Goal: Task Accomplishment & Management: Use online tool/utility

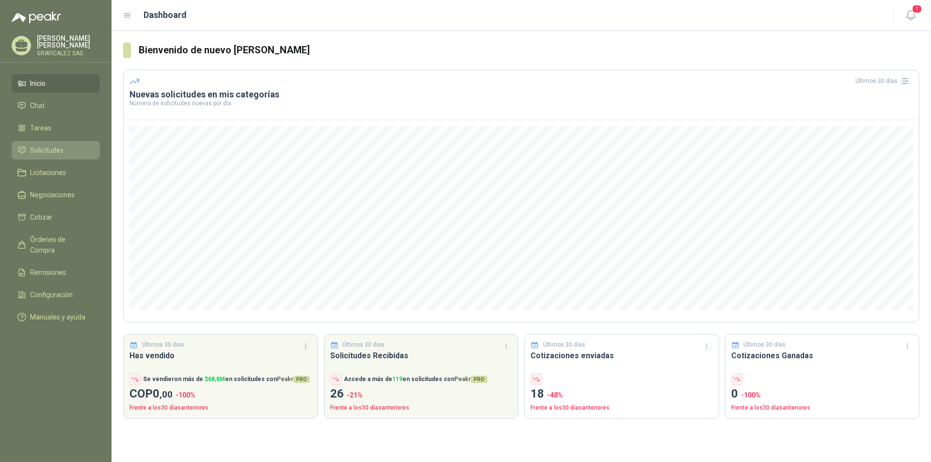
click at [72, 156] on li "Solicitudes" at bounding box center [55, 150] width 77 height 11
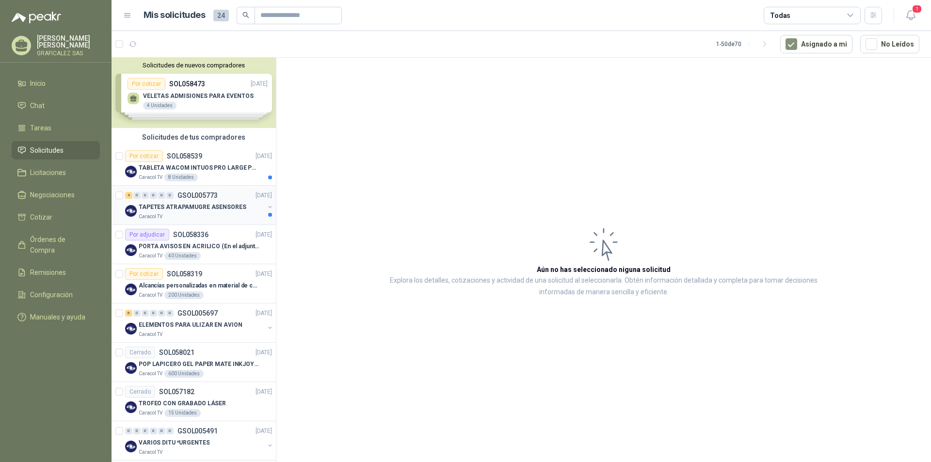
click at [198, 220] on div "Caracol TV" at bounding box center [202, 217] width 126 height 8
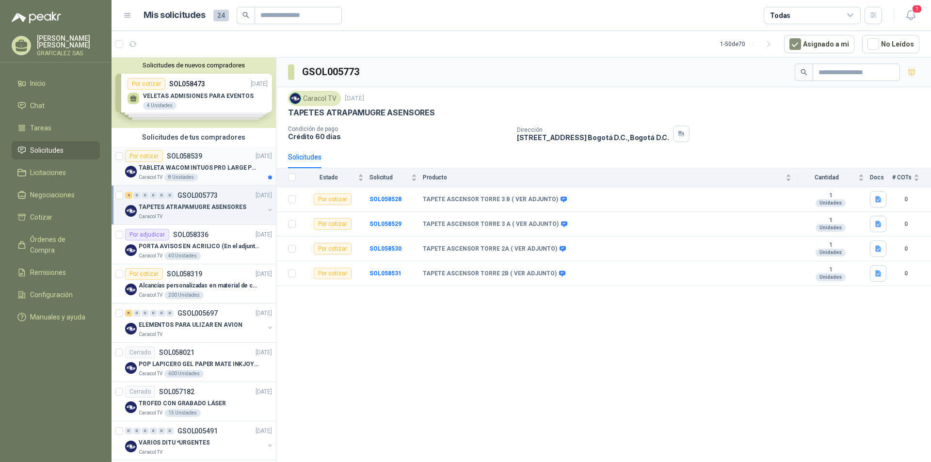
click at [240, 179] on div "Caracol TV 8 Unidades" at bounding box center [205, 178] width 133 height 8
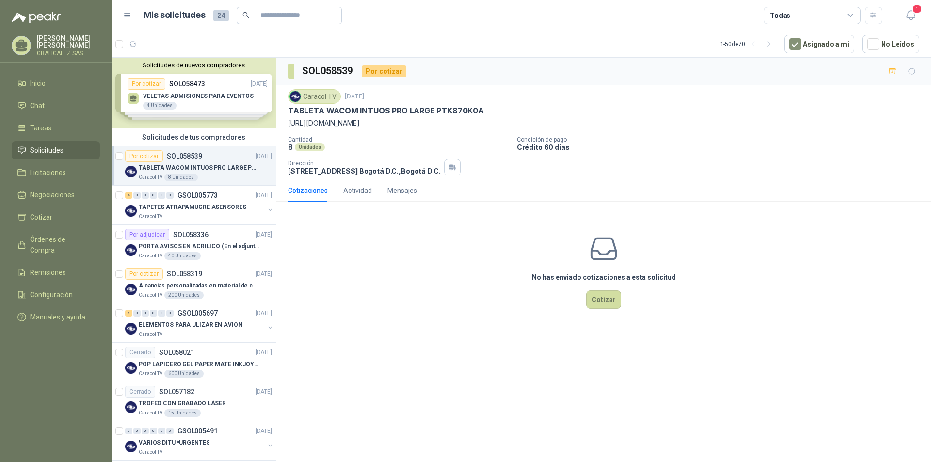
click at [317, 174] on p "[STREET_ADDRESS] , [GEOGRAPHIC_DATA] D.C." at bounding box center [364, 171] width 152 height 8
click at [346, 125] on p "[URL][DOMAIN_NAME]" at bounding box center [604, 123] width 632 height 11
drag, startPoint x: 290, startPoint y: 108, endPoint x: 494, endPoint y: 108, distance: 204.2
click at [494, 108] on div "TABLETA WACOM INTUOS PRO LARGE PTK870K0A" at bounding box center [604, 111] width 632 height 10
copy p "TABLETA WACOM INTUOS PRO LARGE PTK870K0A"
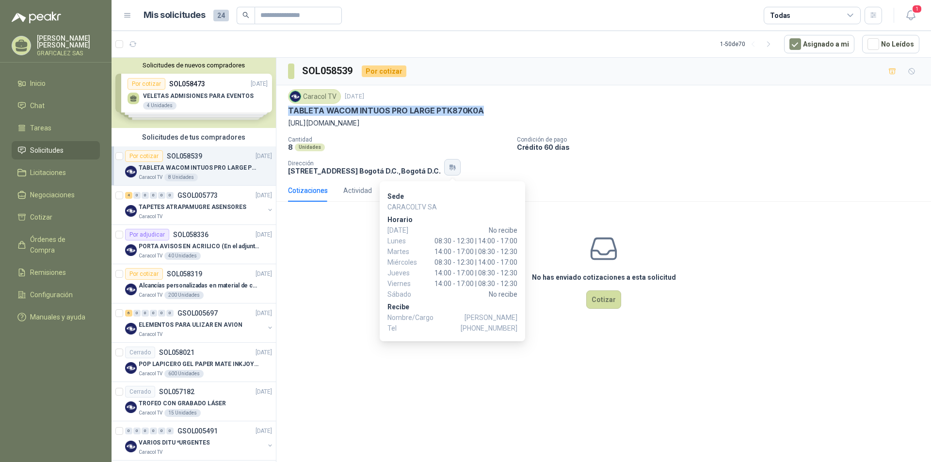
click at [452, 168] on icon "button" at bounding box center [453, 167] width 8 height 8
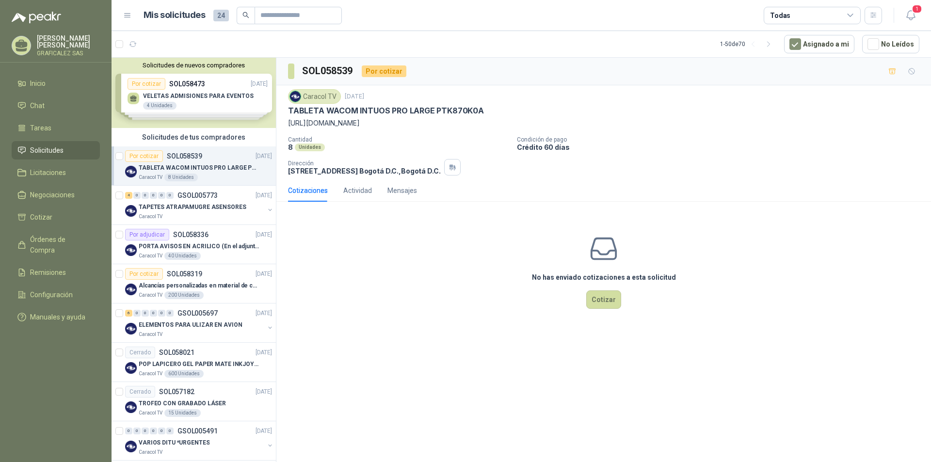
click at [308, 123] on p "[URL][DOMAIN_NAME]" at bounding box center [604, 123] width 632 height 11
drag, startPoint x: 286, startPoint y: 122, endPoint x: 635, endPoint y: 124, distance: 348.3
click at [635, 124] on div "Caracol TV [DATE] TABLETA WACOM INTUOS PRO LARGE PTK870K0A [URL][DOMAIN_NAME] C…" at bounding box center [604, 132] width 655 height 94
copy p "[URL][DOMAIN_NAME]"
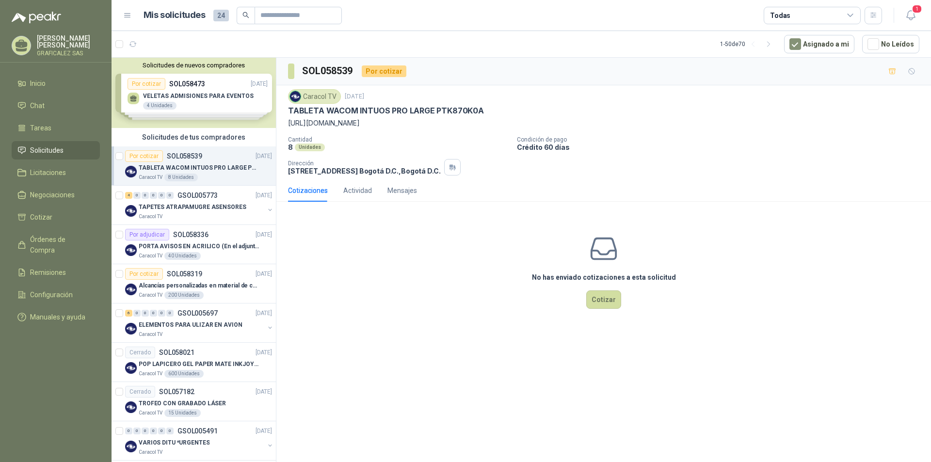
click at [405, 231] on div "No has enviado cotizaciones a esta solicitud Cotizar" at bounding box center [604, 272] width 655 height 124
drag, startPoint x: 289, startPoint y: 107, endPoint x: 511, endPoint y: 107, distance: 221.7
click at [511, 107] on div "TABLETA WACOM INTUOS PRO LARGE PTK870K0A" at bounding box center [604, 111] width 632 height 10
copy p "TABLETA WACOM INTUOS PRO LARGE PTK870K0A"
click at [231, 214] on div "Caracol TV" at bounding box center [202, 217] width 126 height 8
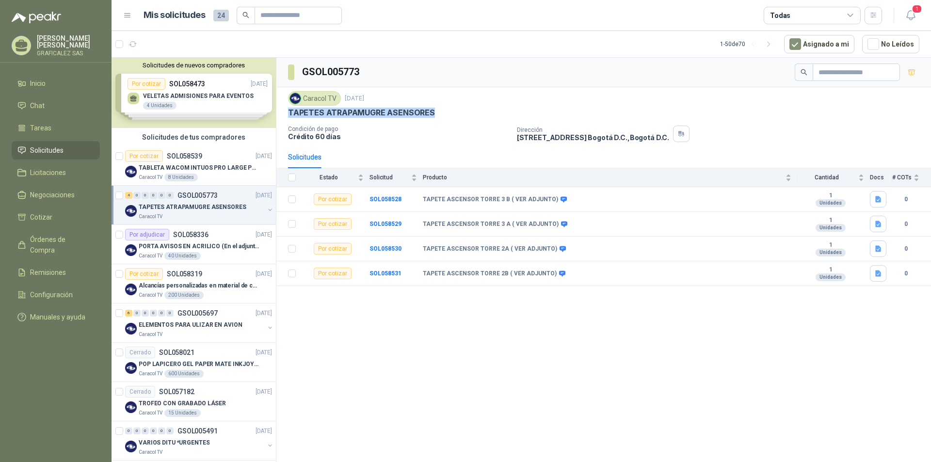
drag, startPoint x: 290, startPoint y: 109, endPoint x: 453, endPoint y: 114, distance: 163.1
click at [453, 114] on div "TAPETES ATRAPAMUGRE ASENSORES" at bounding box center [604, 113] width 632 height 10
copy p "TAPETES ATRAPAMUGRE ASENSORES"
click at [225, 257] on div "Caracol TV 40 Unidades" at bounding box center [205, 256] width 133 height 8
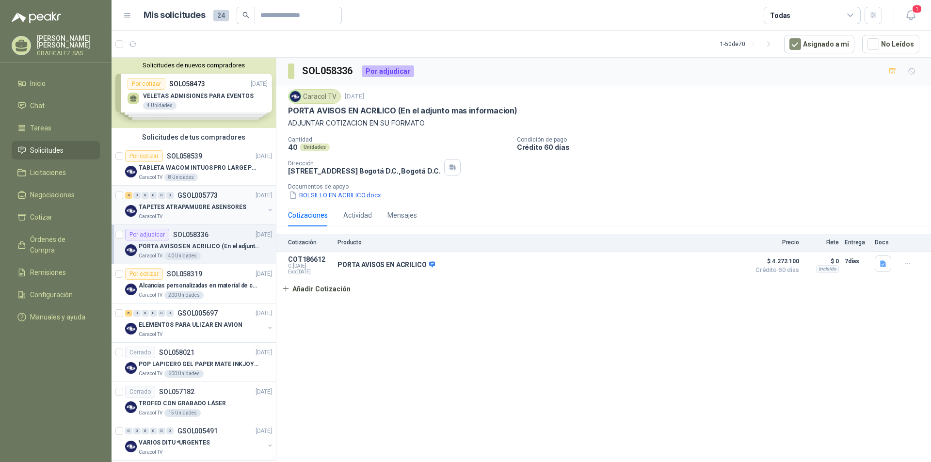
click at [223, 219] on div "Caracol TV" at bounding box center [202, 217] width 126 height 8
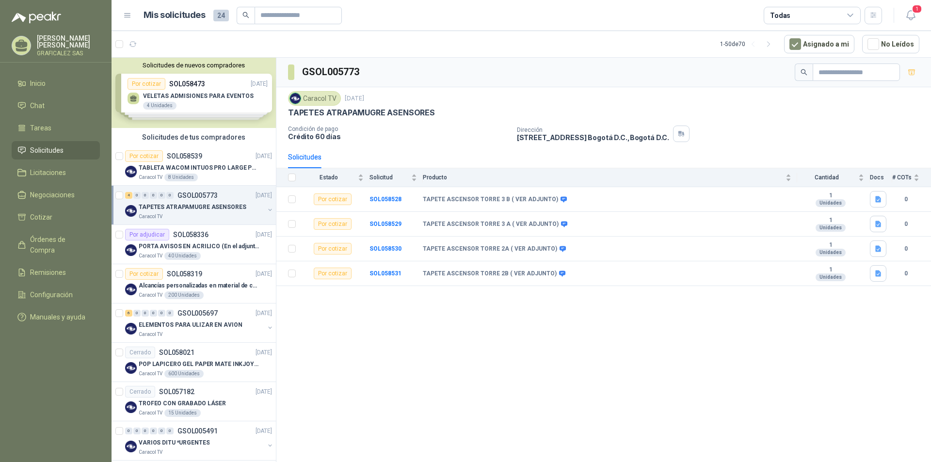
click at [212, 112] on div "Solicitudes de nuevos compradores Por cotizar SOL058473 [DATE] VELETAS ADMISION…" at bounding box center [194, 93] width 164 height 70
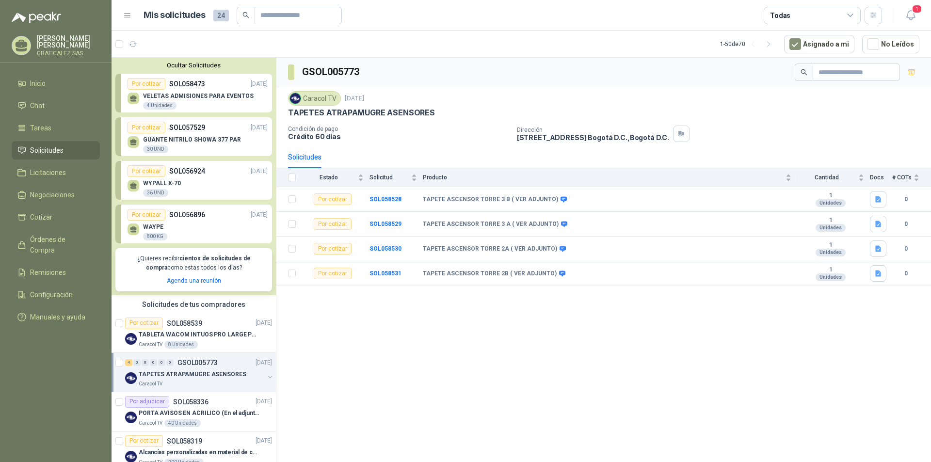
click at [470, 336] on div "GSOL005773 Caracol TV [DATE] TAPETES ATRAPAMUGRE ASENSORES Condición de pago Cr…" at bounding box center [604, 262] width 655 height 408
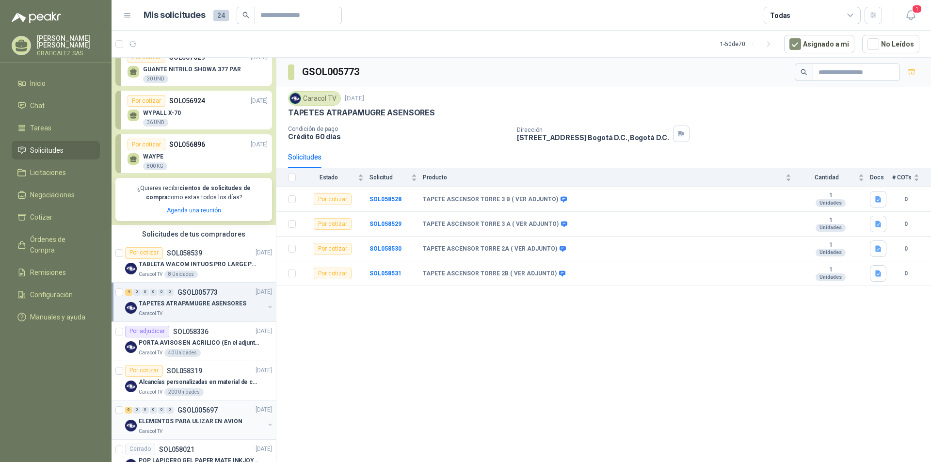
scroll to position [146, 0]
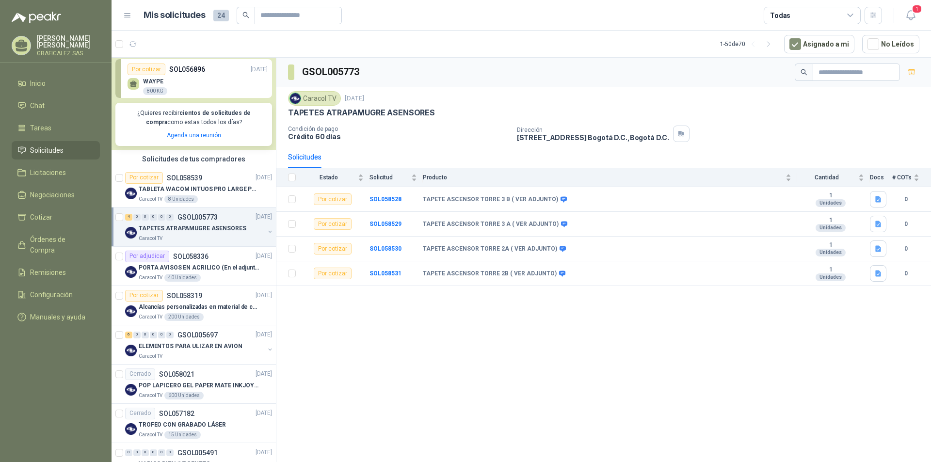
click at [216, 235] on div "Caracol TV" at bounding box center [202, 239] width 126 height 8
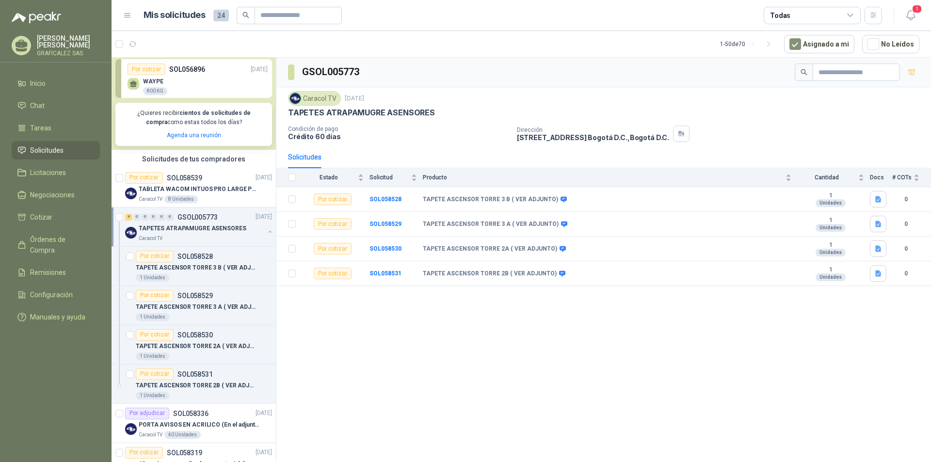
click at [230, 239] on div "Caracol TV" at bounding box center [202, 239] width 126 height 8
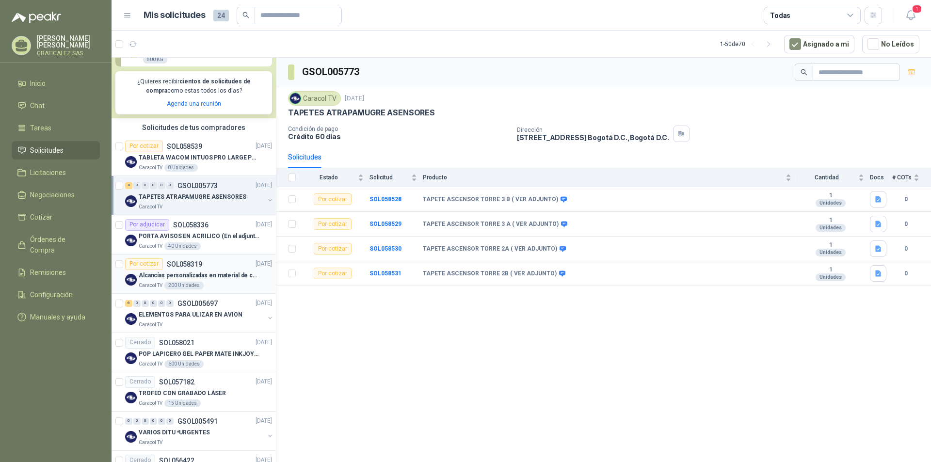
scroll to position [194, 0]
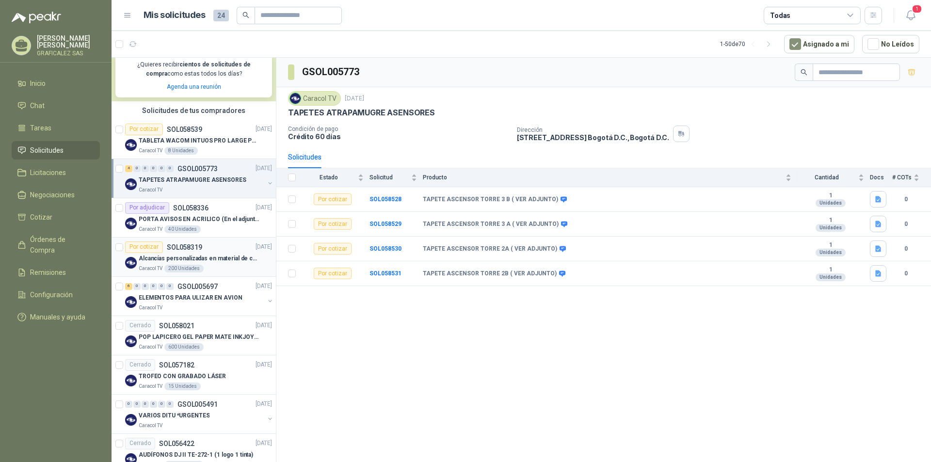
click at [222, 271] on div "Caracol TV 200 Unidades" at bounding box center [205, 269] width 133 height 8
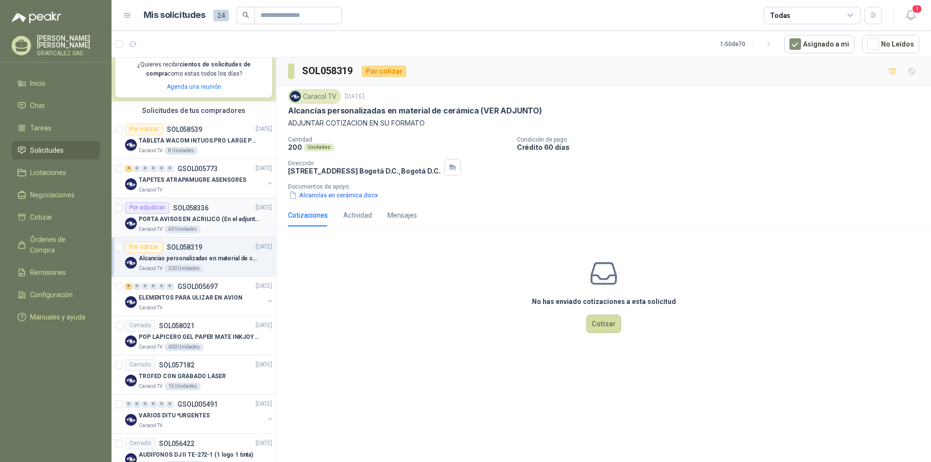
click at [219, 226] on div "Caracol TV 40 Unidades" at bounding box center [205, 230] width 133 height 8
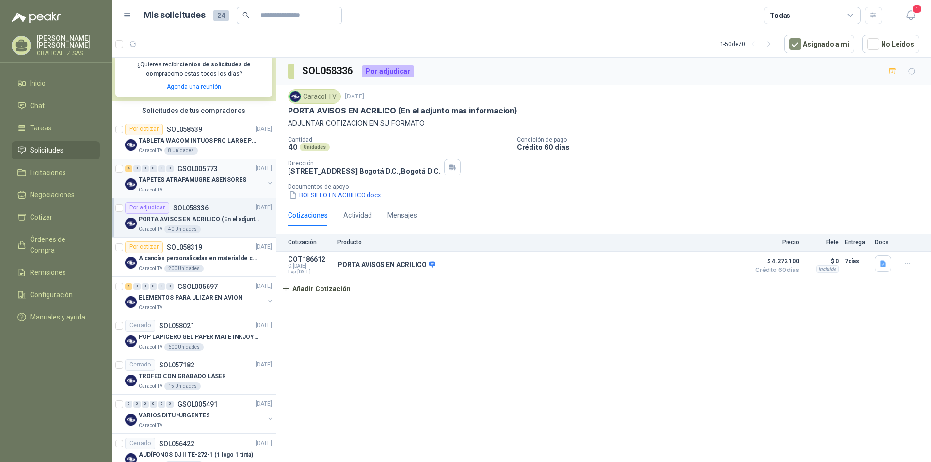
click at [217, 186] on div "Caracol TV" at bounding box center [202, 190] width 126 height 8
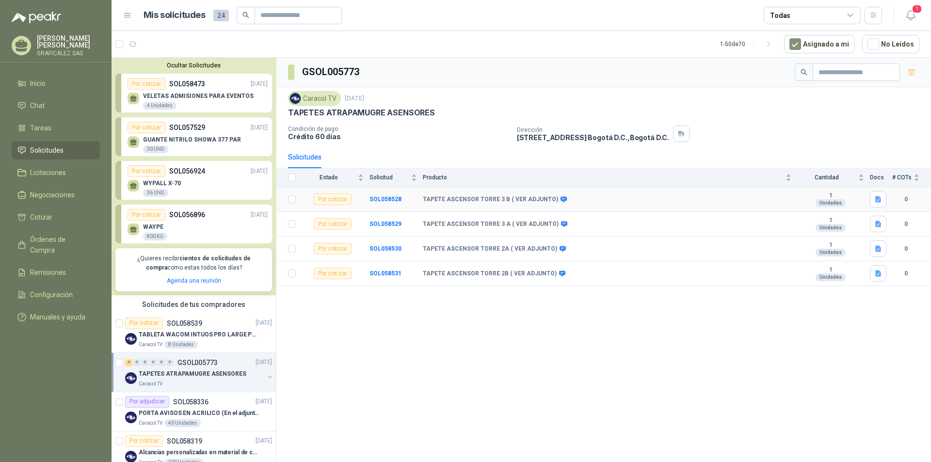
click at [560, 199] on icon at bounding box center [563, 199] width 7 height 7
click at [561, 199] on icon at bounding box center [564, 199] width 6 height 6
click at [377, 198] on b "SOL058528" at bounding box center [386, 199] width 32 height 7
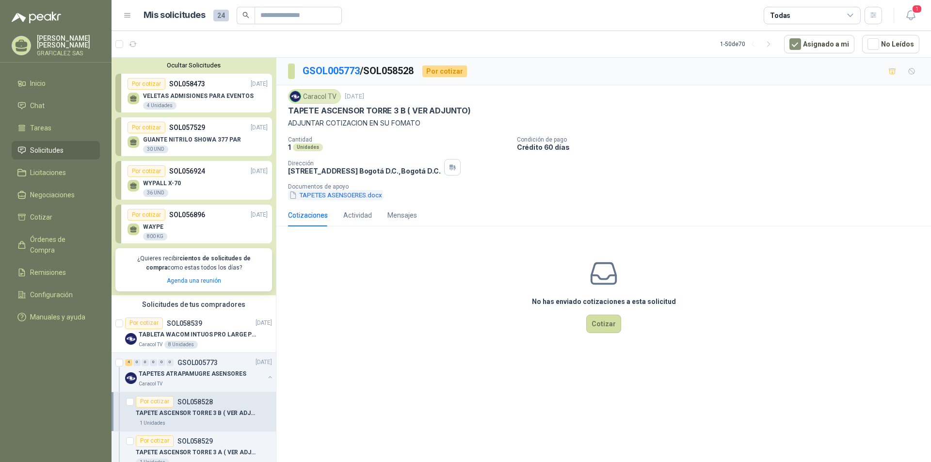
click at [362, 196] on button "TAPETES ASENSOERES.docx" at bounding box center [335, 195] width 95 height 10
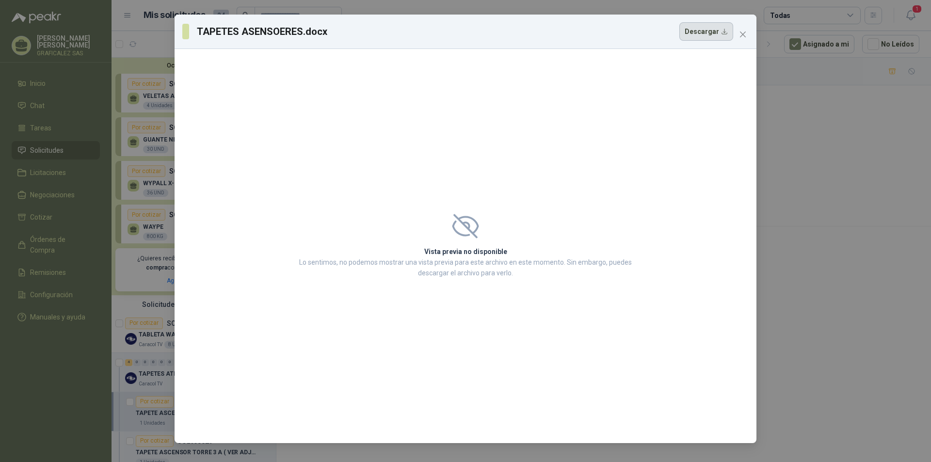
click at [690, 35] on button "Descargar" at bounding box center [707, 31] width 54 height 18
click at [741, 34] on icon "close" at bounding box center [743, 35] width 8 height 8
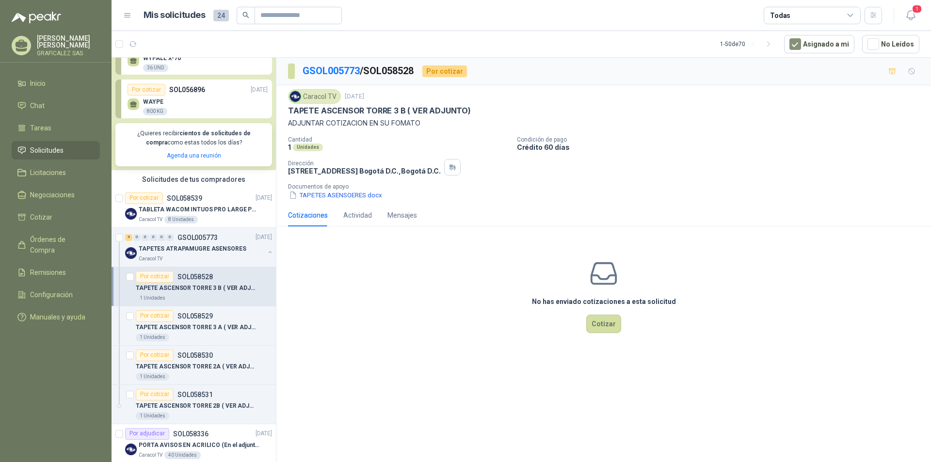
scroll to position [146, 0]
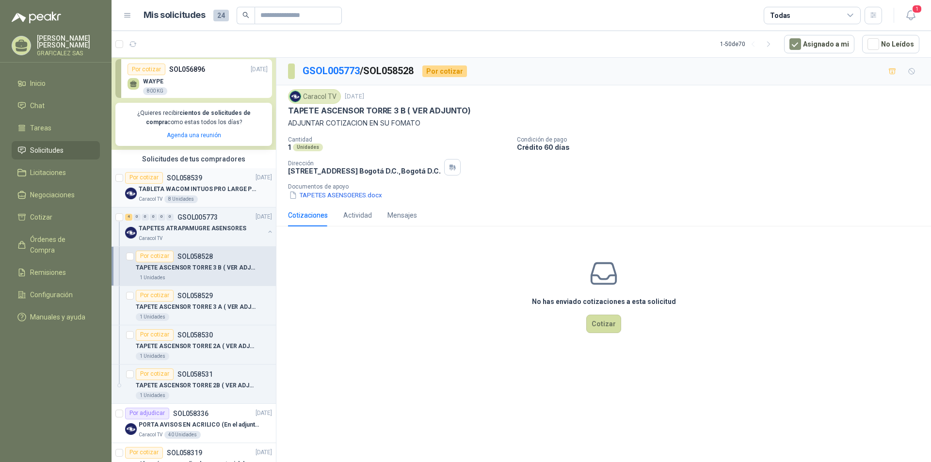
click at [217, 196] on div "Caracol TV 8 Unidades" at bounding box center [205, 200] width 133 height 8
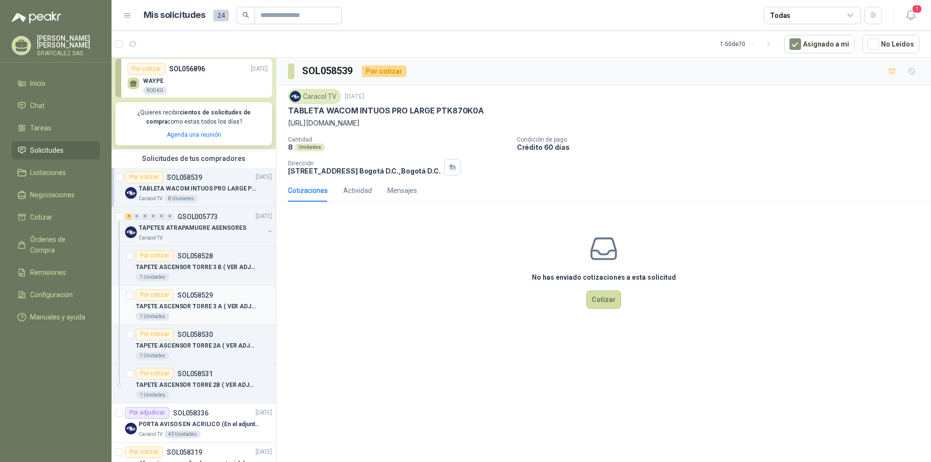
scroll to position [146, 0]
click at [250, 231] on div "TAPETES ATRAPAMUGRE ASENSORES" at bounding box center [202, 229] width 126 height 12
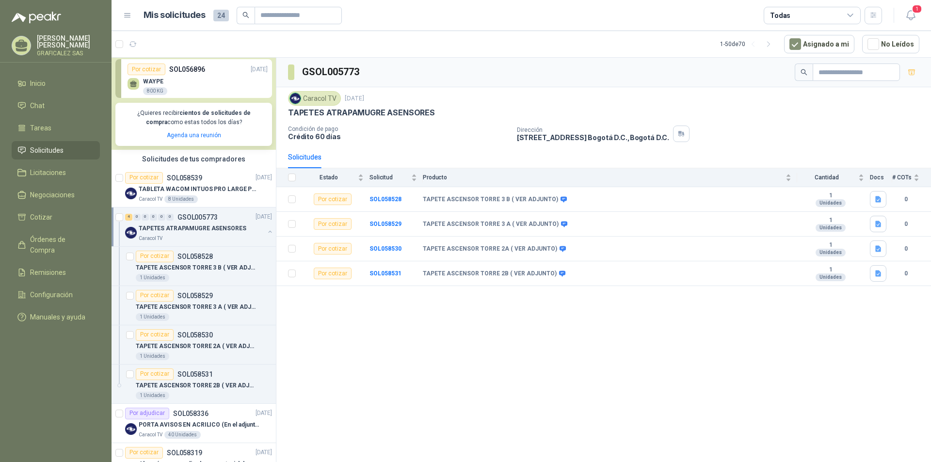
click at [266, 230] on button "button" at bounding box center [270, 232] width 8 height 8
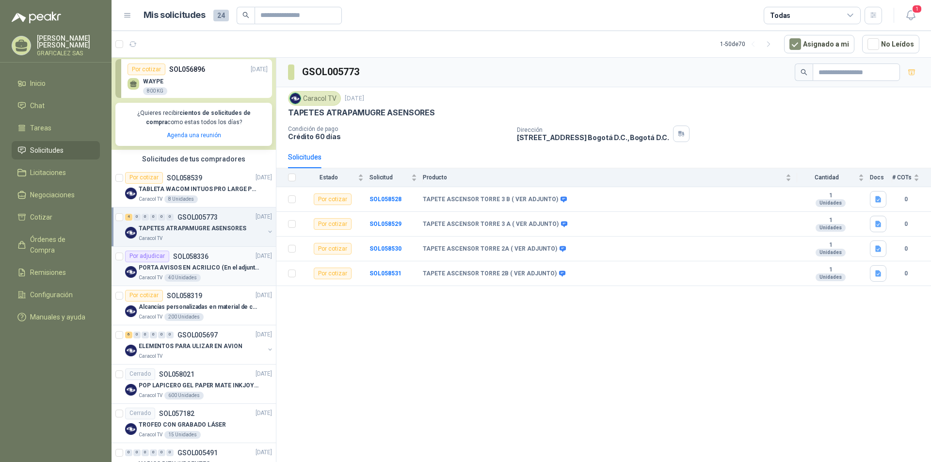
click at [219, 274] on div "Caracol TV 40 Unidades" at bounding box center [205, 278] width 133 height 8
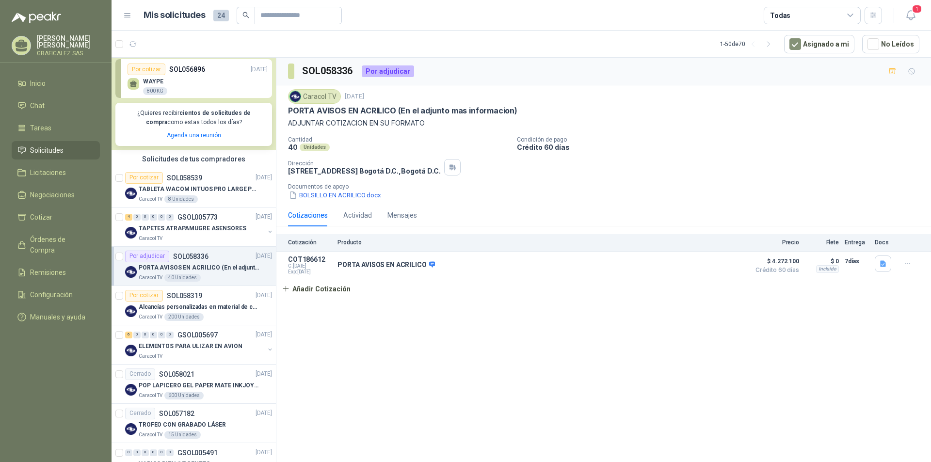
click at [228, 282] on article "Por adjudicar SOL058336 [DATE] PORTA AVISOS EN ACRILICO (En el adjunto mas info…" at bounding box center [194, 266] width 164 height 39
click at [909, 262] on icon "button" at bounding box center [908, 264] width 8 height 8
click at [151, 256] on div "Por adjudicar" at bounding box center [147, 257] width 44 height 12
click at [233, 278] on div "Caracol TV 40 Unidades" at bounding box center [205, 278] width 133 height 8
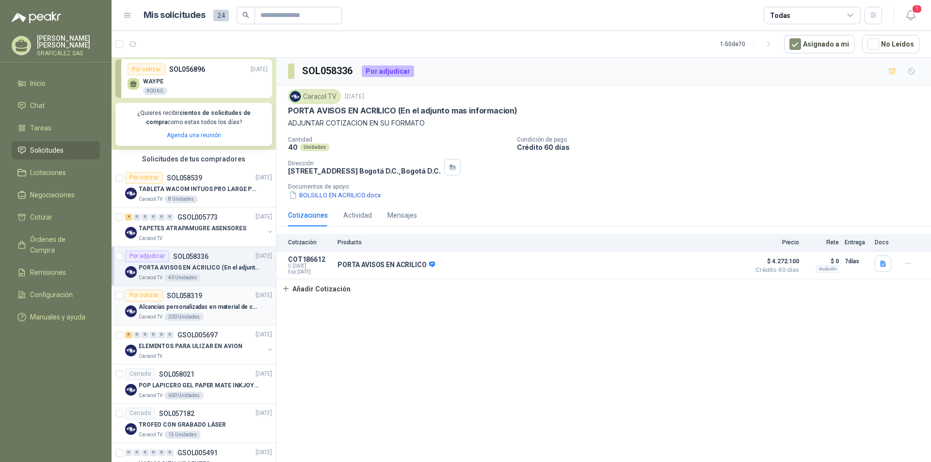
drag, startPoint x: 227, startPoint y: 278, endPoint x: 227, endPoint y: 294, distance: 15.5
click at [227, 278] on div "Caracol TV 40 Unidades" at bounding box center [205, 278] width 133 height 8
click at [226, 273] on div "PORTA AVISOS EN ACRILICO (En el adjunto mas informacion)" at bounding box center [205, 268] width 133 height 12
click at [224, 279] on div "Caracol TV 40 Unidades" at bounding box center [205, 278] width 133 height 8
click at [224, 273] on div "PORTA AVISOS EN ACRILICO (En el adjunto mas informacion)" at bounding box center [205, 268] width 133 height 12
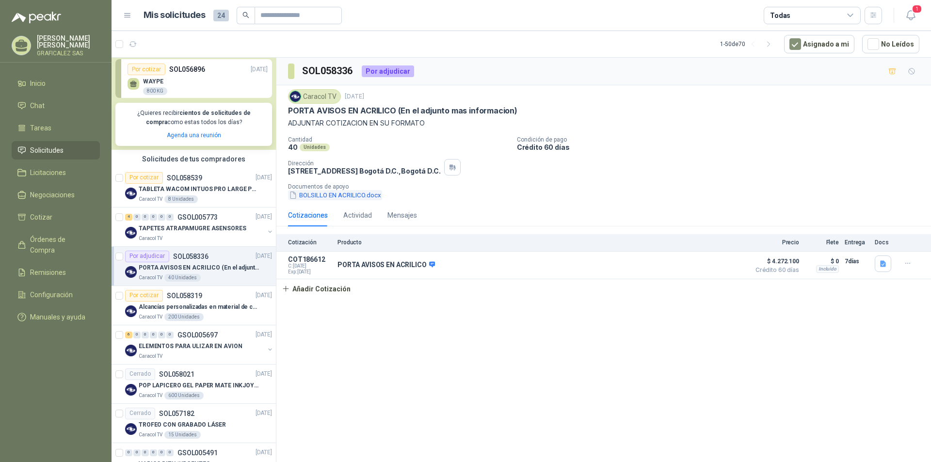
click at [326, 198] on button "BOLSILLO EN ACRILICO.docx" at bounding box center [335, 195] width 94 height 10
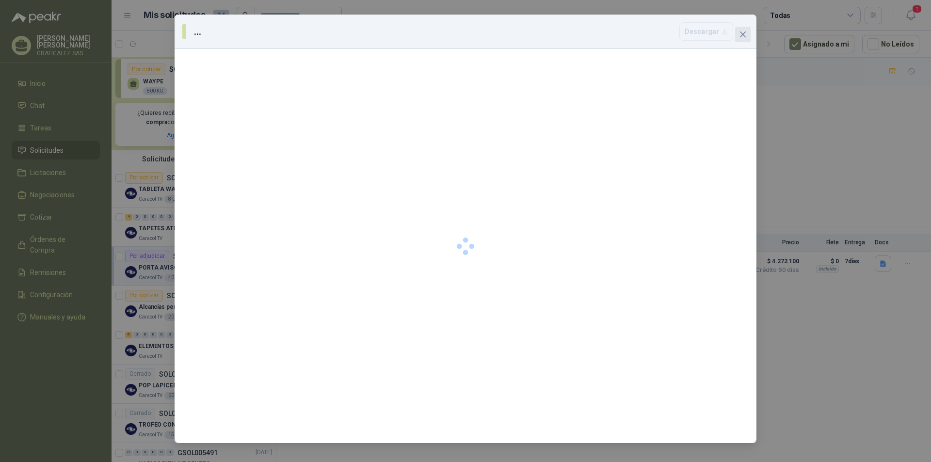
click at [740, 35] on icon "close" at bounding box center [743, 35] width 8 height 8
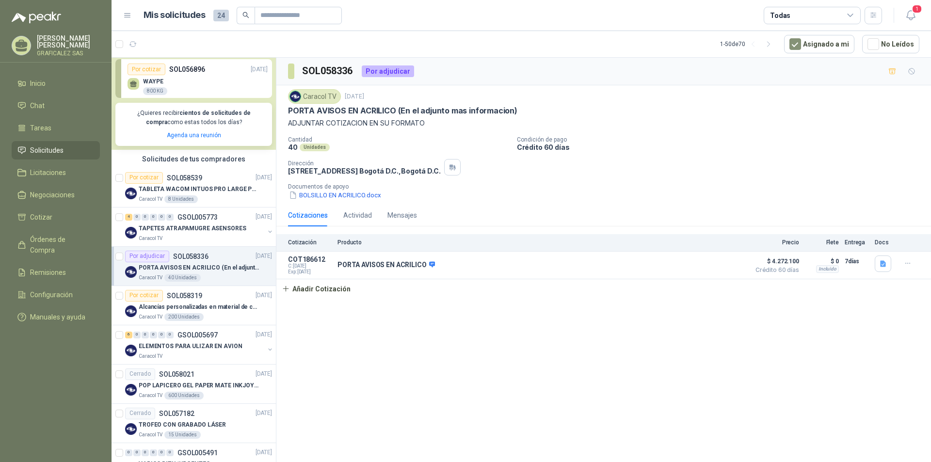
click at [419, 348] on div "SOL058336 Por adjudicar Caracol TV [DATE] PORTA AVISOS EN ACRILICO (En el adjun…" at bounding box center [604, 262] width 655 height 408
click at [391, 76] on div "Por adjudicar" at bounding box center [388, 71] width 52 height 12
click at [390, 72] on div "Por adjudicar" at bounding box center [388, 71] width 52 height 12
click at [549, 285] on div "Cotización Producto Precio Flete Entrega Docs COT186612 C: [DATE] Exp: [DATE] P…" at bounding box center [604, 266] width 655 height 65
click at [215, 276] on div "Caracol TV 40 Unidades" at bounding box center [205, 278] width 133 height 8
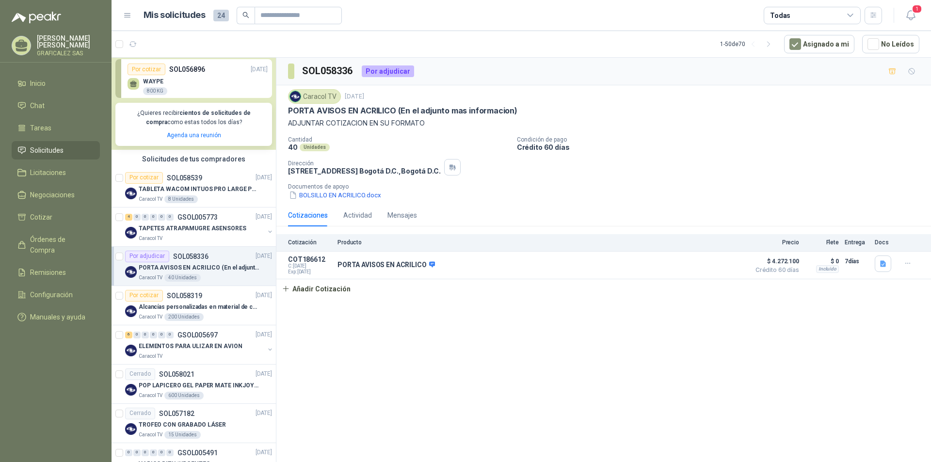
click at [215, 276] on div "Caracol TV 40 Unidades" at bounding box center [205, 278] width 133 height 8
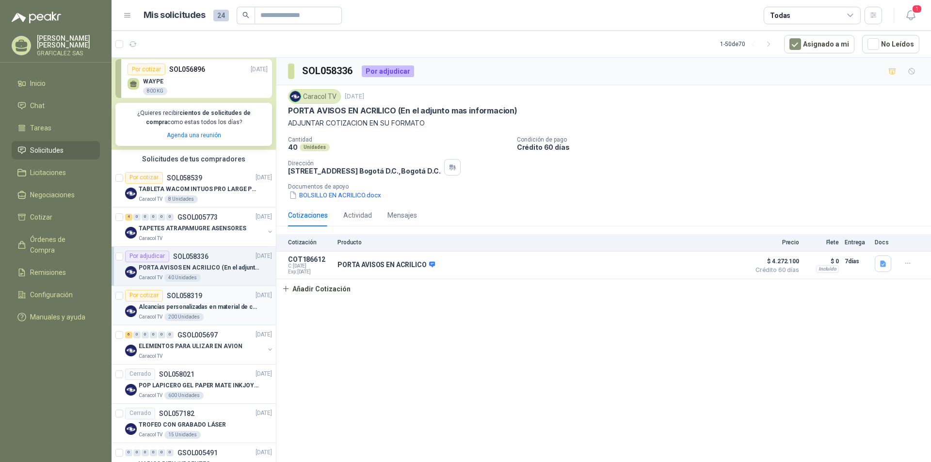
click at [232, 316] on div "Caracol TV 200 Unidades" at bounding box center [205, 317] width 133 height 8
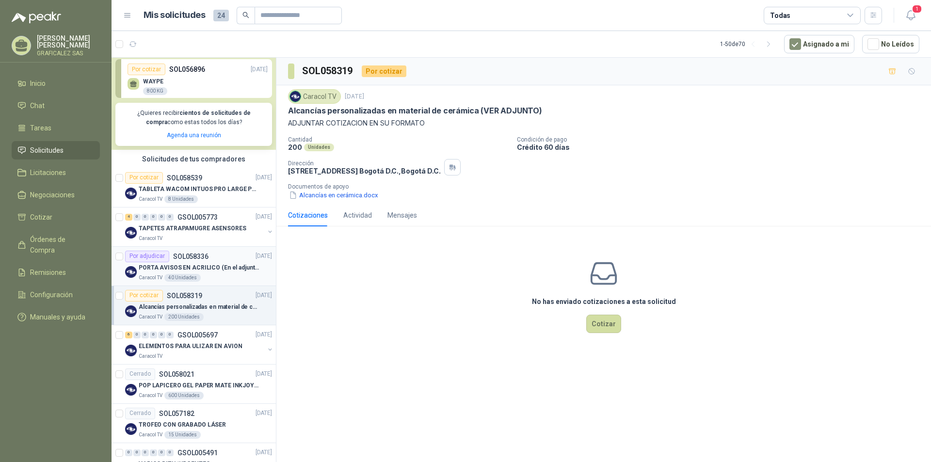
click at [217, 279] on div "Caracol TV 40 Unidades" at bounding box center [205, 278] width 133 height 8
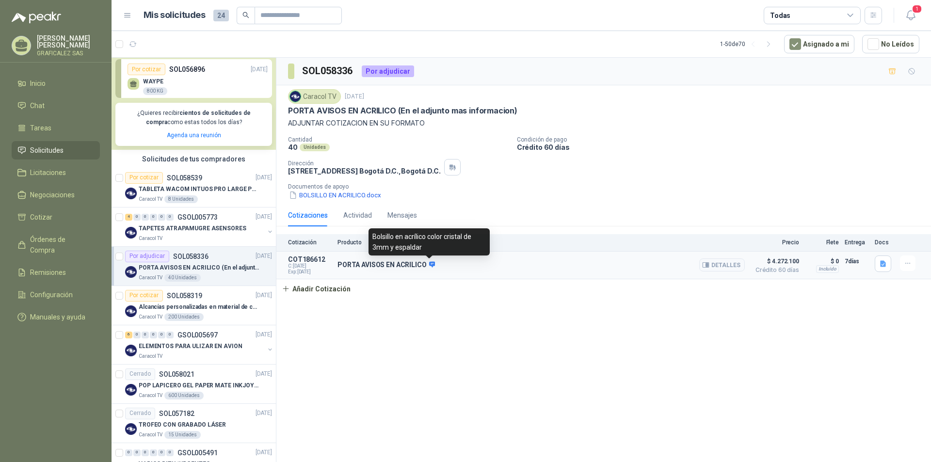
click at [429, 266] on icon at bounding box center [432, 265] width 6 height 6
click at [904, 264] on icon "button" at bounding box center [908, 264] width 8 height 8
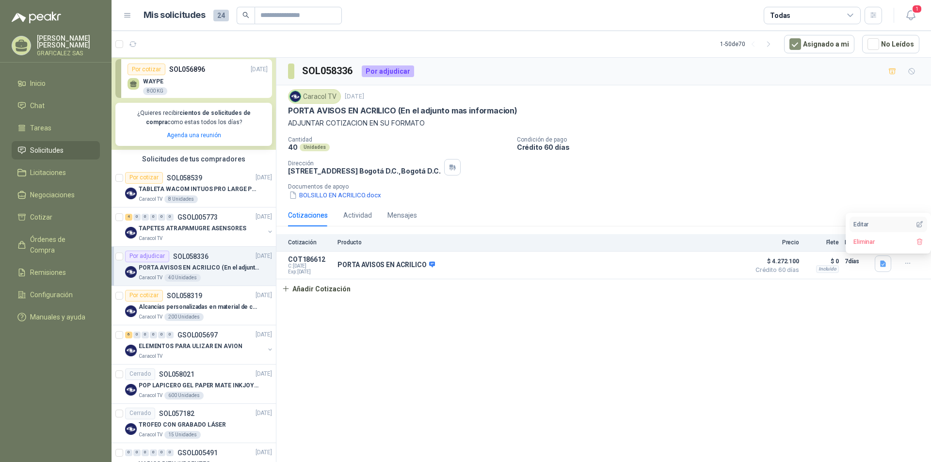
click at [866, 225] on button "Editar" at bounding box center [889, 225] width 78 height 16
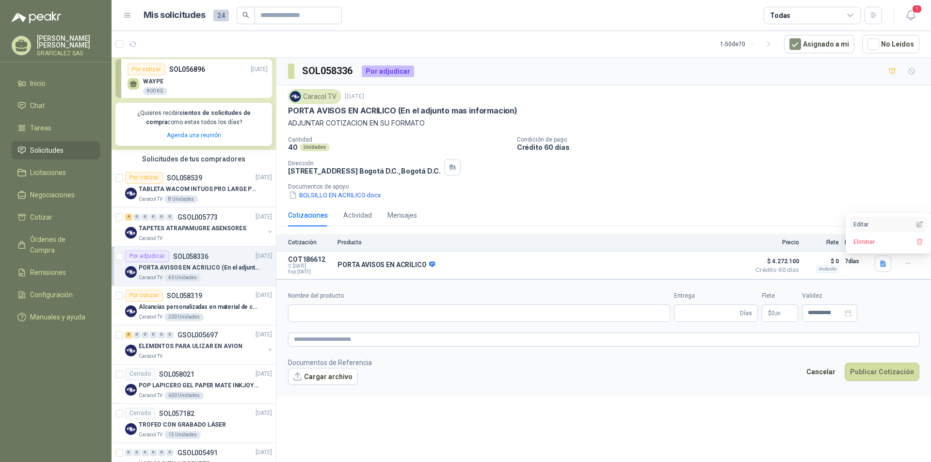
type input "**********"
type input "*"
type input "**********"
type textarea "**********"
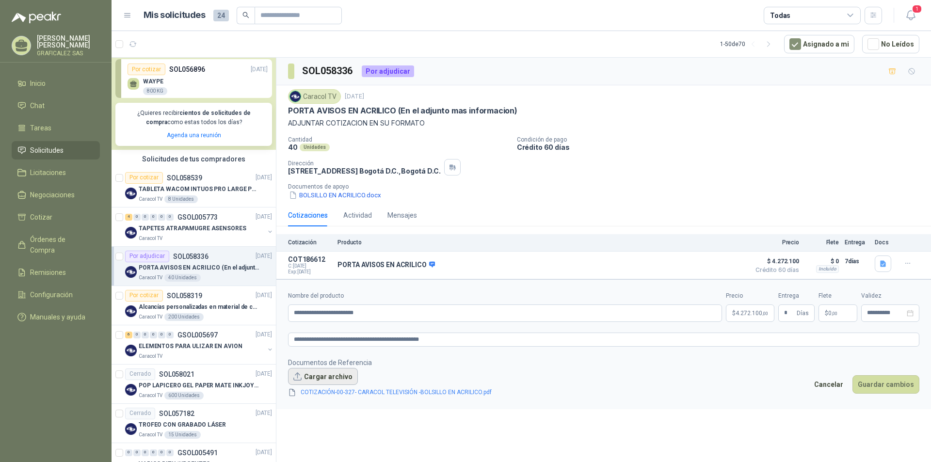
click at [328, 375] on button "Cargar archivo" at bounding box center [323, 376] width 70 height 17
click at [416, 394] on link "COTIZACIÓN-00-327- CARACOL TELEVISIÓN -BOLSILLO EN ACRILICO.pdf" at bounding box center [396, 392] width 199 height 9
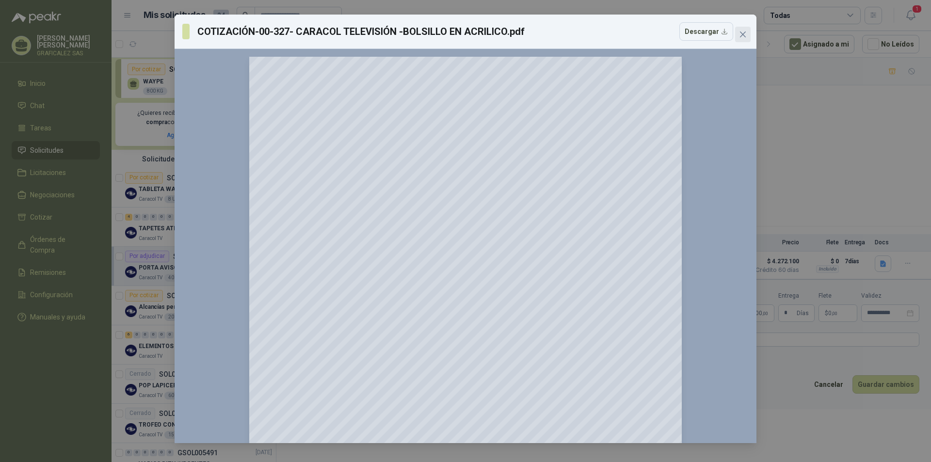
click at [740, 32] on icon "close" at bounding box center [743, 35] width 8 height 8
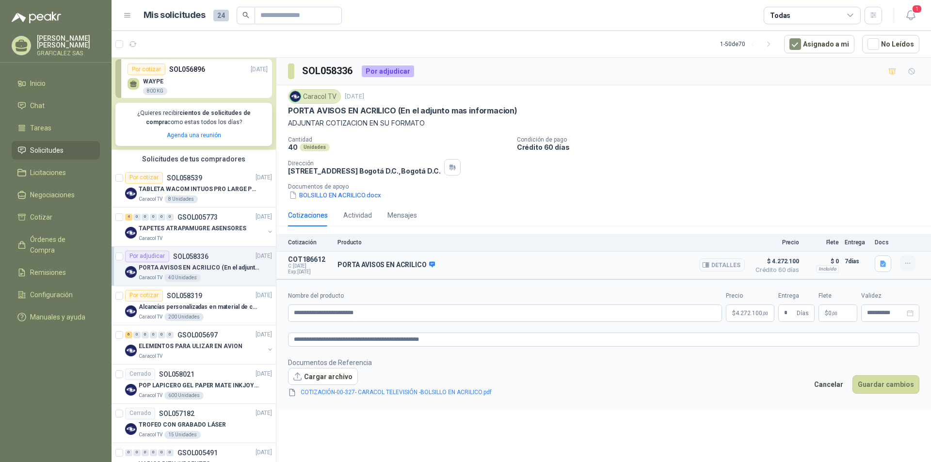
click at [909, 263] on icon "button" at bounding box center [908, 264] width 8 height 8
click at [869, 242] on button "Eliminar" at bounding box center [889, 242] width 78 height 16
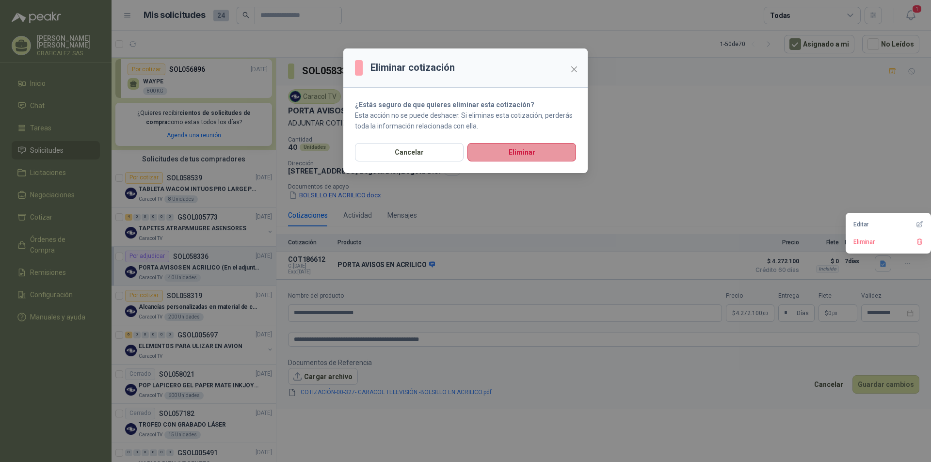
click at [534, 159] on button "Eliminar" at bounding box center [522, 152] width 109 height 18
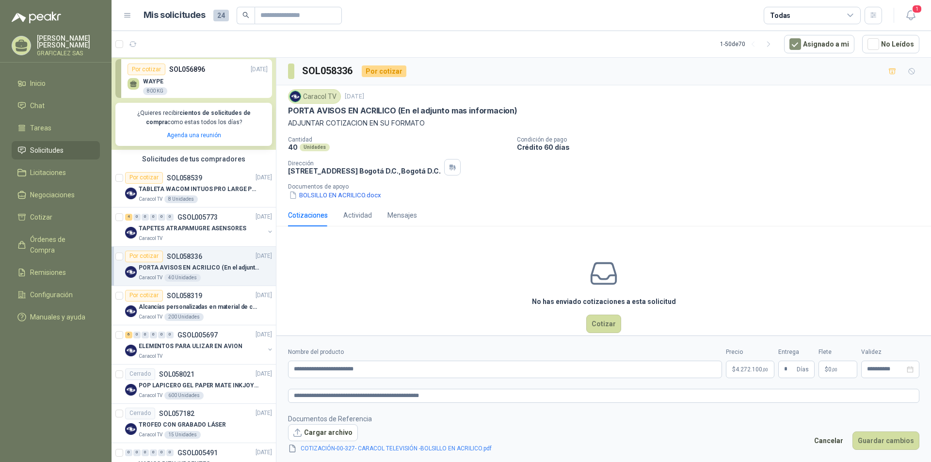
click at [585, 430] on footer "Documentos de Referencia Cargar archivo COTIZACIÓN-00-327- CARACOL TELEVISIÓN -…" at bounding box center [604, 434] width 632 height 41
click at [351, 290] on div "No has enviado cotizaciones a esta solicitud Cotizar" at bounding box center [604, 296] width 655 height 124
click at [596, 321] on button "Cotizar" at bounding box center [604, 324] width 35 height 18
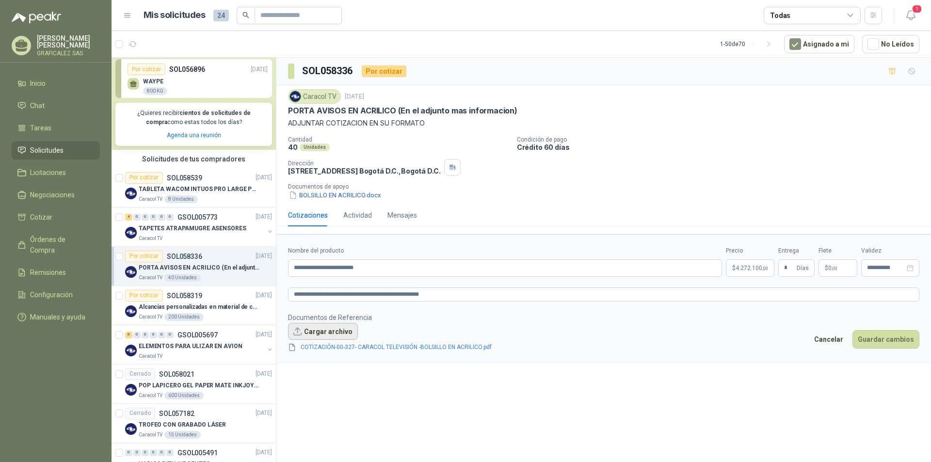
click at [323, 332] on button "Cargar archivo" at bounding box center [323, 331] width 70 height 17
click at [435, 344] on link "COTIZACIÓN-00-327- CARACOL TELEVISIÓN -BOLSILLO EN ACRILICO.pdf" at bounding box center [396, 347] width 199 height 9
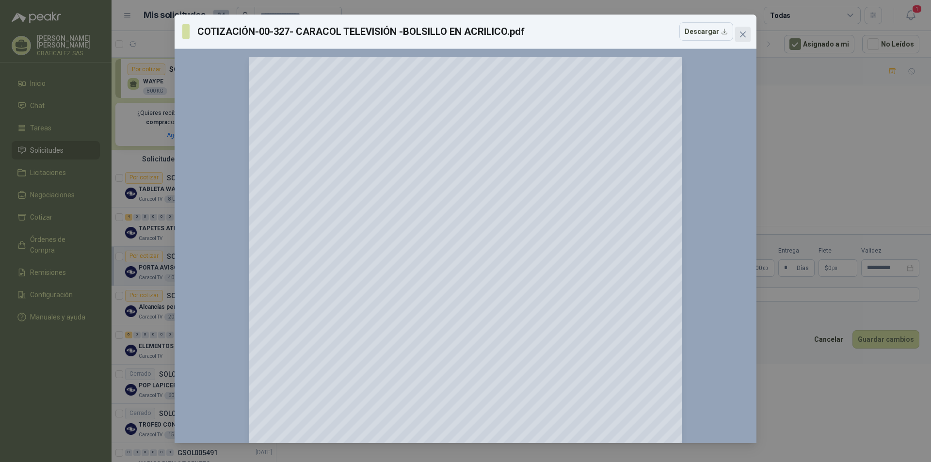
click at [741, 35] on icon "close" at bounding box center [743, 35] width 8 height 8
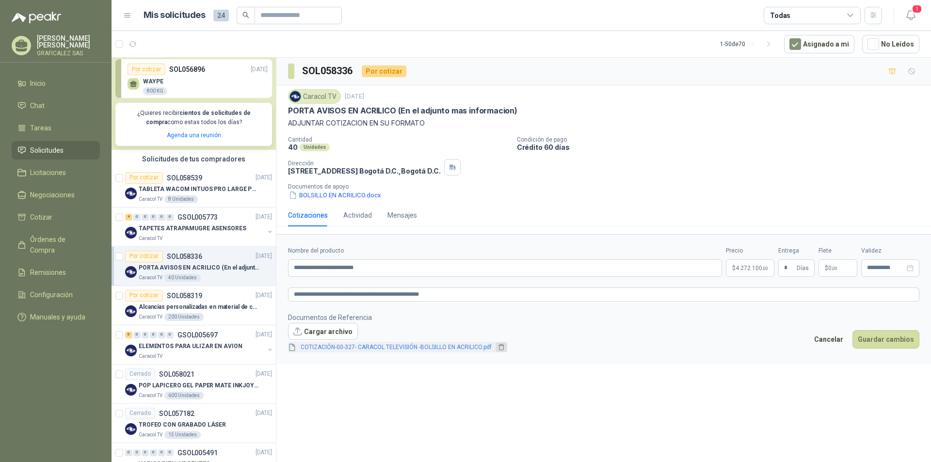
click at [501, 346] on icon "delete" at bounding box center [501, 347] width 7 height 7
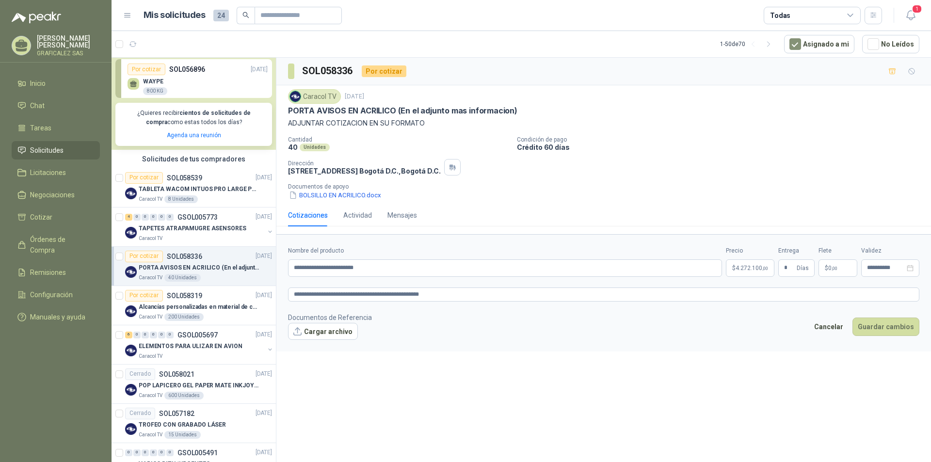
click at [749, 271] on span "4.272.100 ,00" at bounding box center [752, 268] width 33 height 6
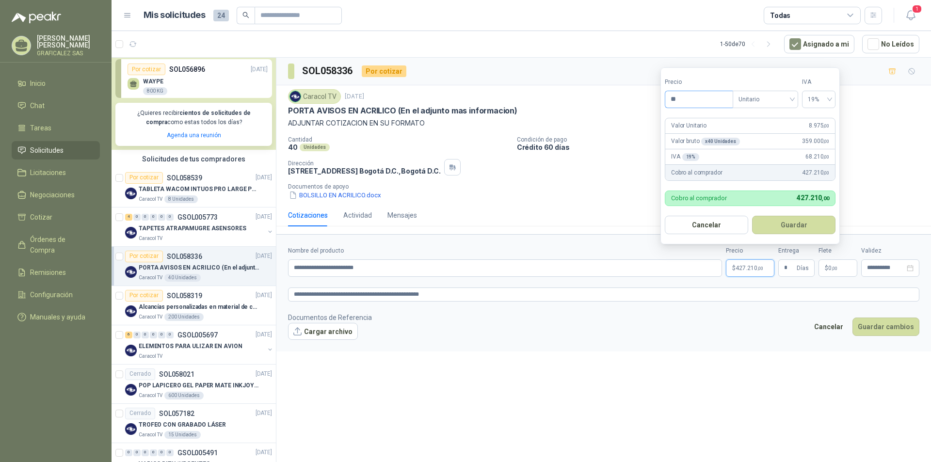
type input "*"
click at [828, 99] on span "19%" at bounding box center [819, 99] width 22 height 15
type input "********"
click at [828, 99] on span "19%" at bounding box center [819, 99] width 22 height 15
click at [794, 230] on button "Guardar" at bounding box center [793, 225] width 83 height 18
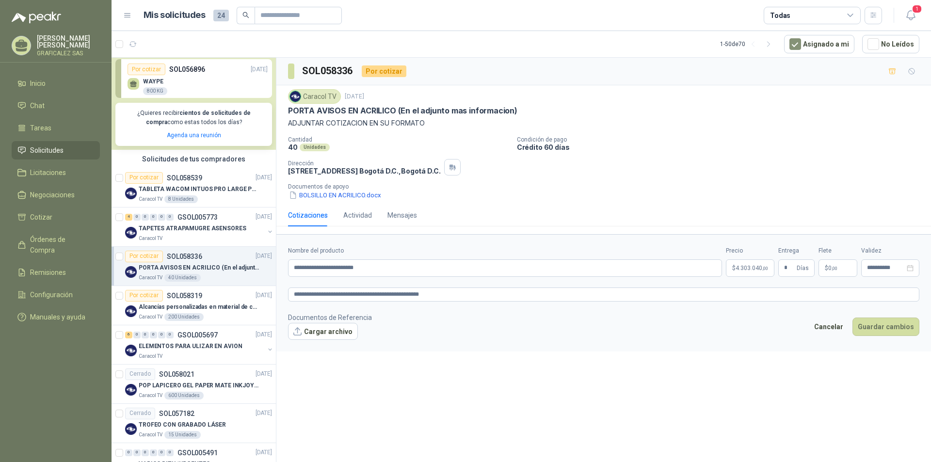
drag, startPoint x: 557, startPoint y: 403, endPoint x: 412, endPoint y: 302, distance: 176.7
click at [556, 402] on div "**********" at bounding box center [604, 262] width 655 height 408
click at [390, 272] on input "**********" at bounding box center [505, 268] width 434 height 17
click at [443, 295] on textarea "**********" at bounding box center [604, 295] width 632 height 14
click at [458, 362] on div "**********" at bounding box center [604, 262] width 655 height 408
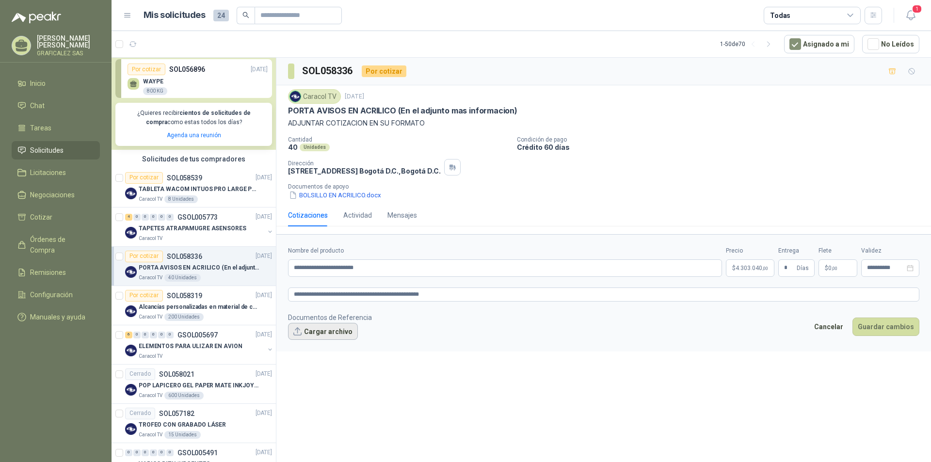
click at [341, 333] on button "Cargar archivo" at bounding box center [323, 331] width 70 height 17
click at [322, 333] on button "Cargar archivo" at bounding box center [323, 331] width 70 height 17
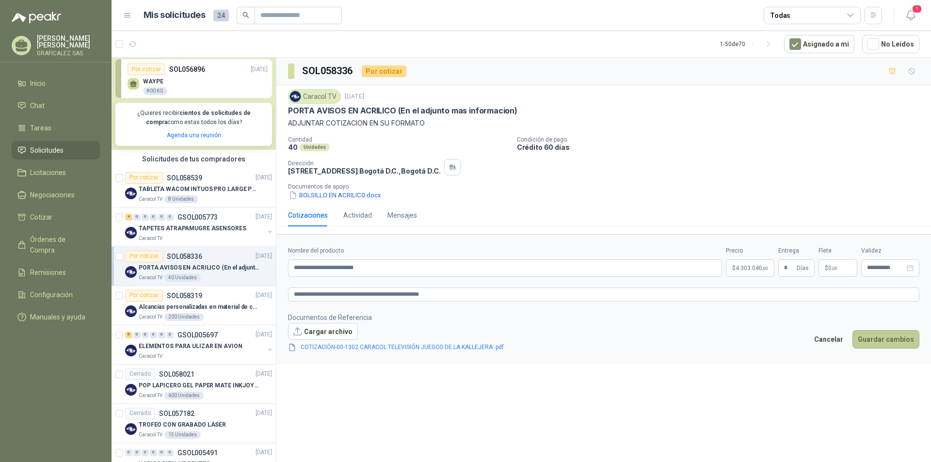
click at [880, 338] on button "Guardar cambios" at bounding box center [886, 339] width 67 height 18
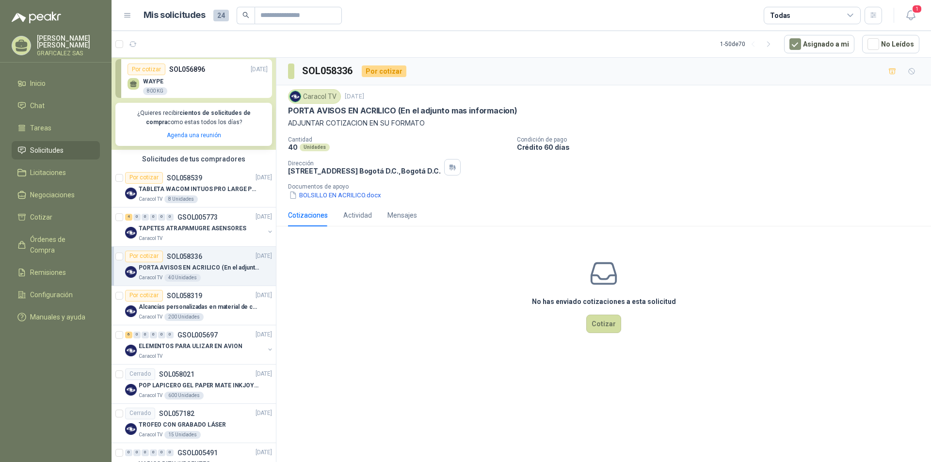
click at [227, 280] on div "Caracol TV 40 Unidades" at bounding box center [205, 278] width 133 height 8
click at [590, 317] on button "Cotizar" at bounding box center [604, 324] width 35 height 18
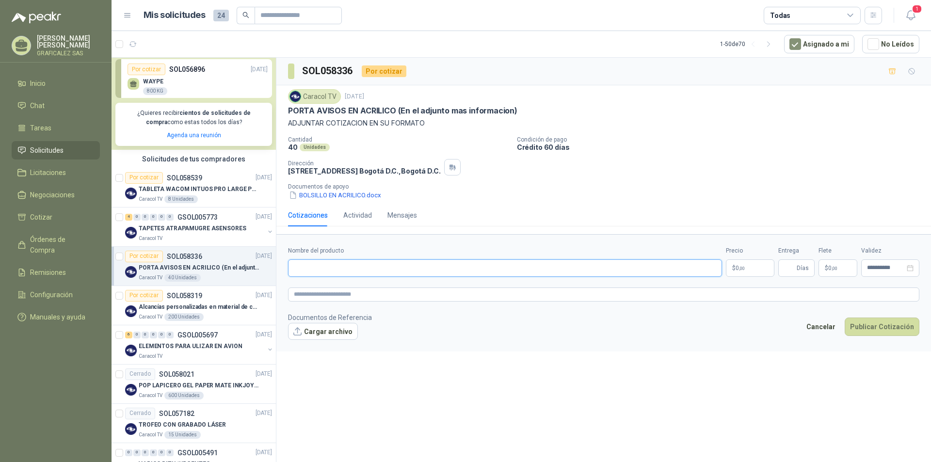
click at [312, 270] on input "Nombre del producto" at bounding box center [505, 268] width 434 height 17
drag, startPoint x: 289, startPoint y: 107, endPoint x: 395, endPoint y: 108, distance: 106.2
click at [395, 108] on p "PORTA AVISOS EN ACRILICO (En el adjunto mas informacion)" at bounding box center [402, 111] width 229 height 10
copy p "PORTA AVISOS EN ACRILICO"
click at [304, 267] on input "Nombre del producto" at bounding box center [505, 268] width 434 height 17
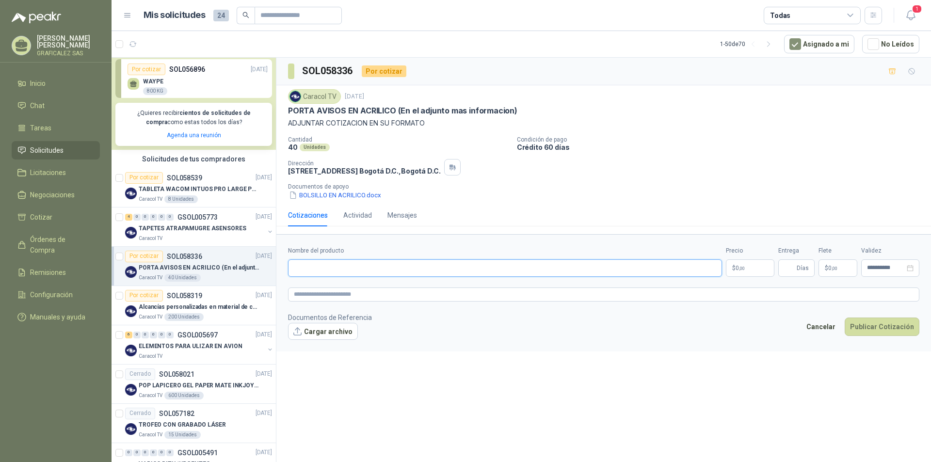
paste input "**********"
type input "**********"
click at [561, 356] on div "**********" at bounding box center [604, 262] width 655 height 408
click at [318, 298] on textarea at bounding box center [604, 295] width 632 height 14
click at [311, 294] on textarea at bounding box center [604, 295] width 632 height 14
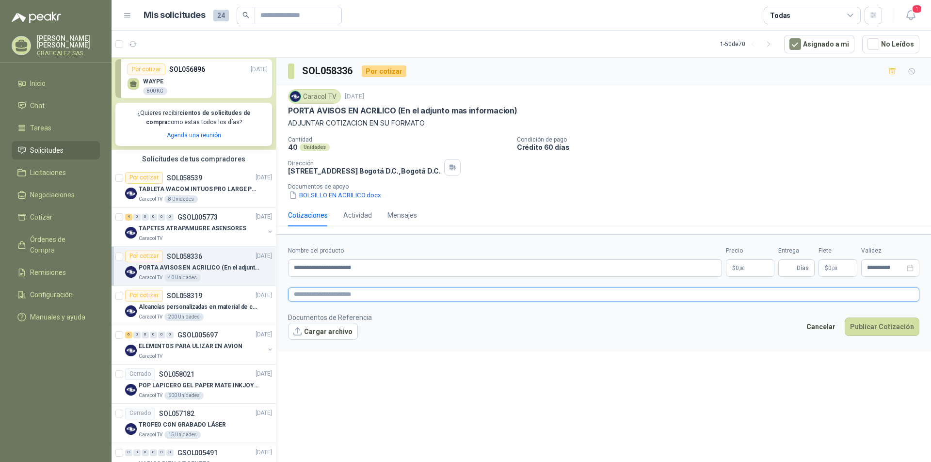
paste textarea "**********"
type textarea "**********"
click at [733, 272] on p "$ 0 ,00" at bounding box center [750, 268] width 49 height 17
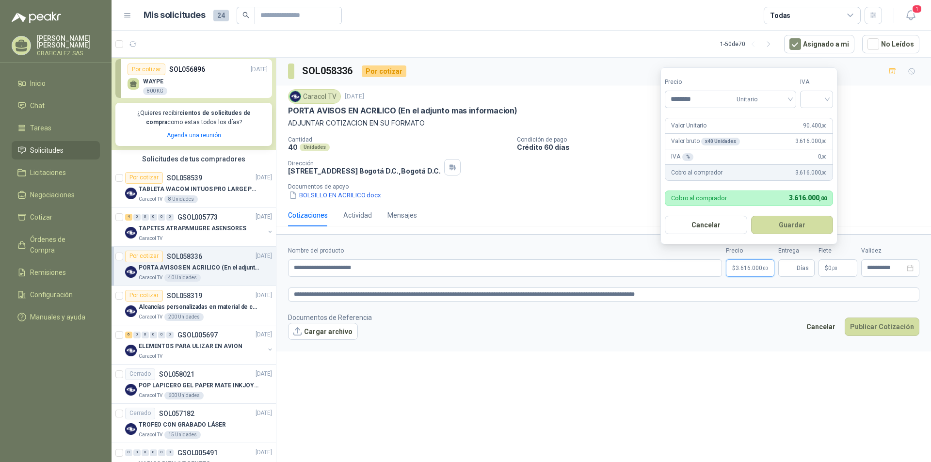
type input "********"
drag, startPoint x: 837, startPoint y: 98, endPoint x: 832, endPoint y: 100, distance: 5.2
click at [834, 99] on form "Precio ******** Tipo Unitario IVA Valor Unitario 90.400 ,00 Valor bruto x 40 Un…" at bounding box center [749, 155] width 177 height 177
click at [832, 100] on div at bounding box center [816, 99] width 33 height 17
click at [817, 120] on div "19%" at bounding box center [819, 119] width 18 height 11
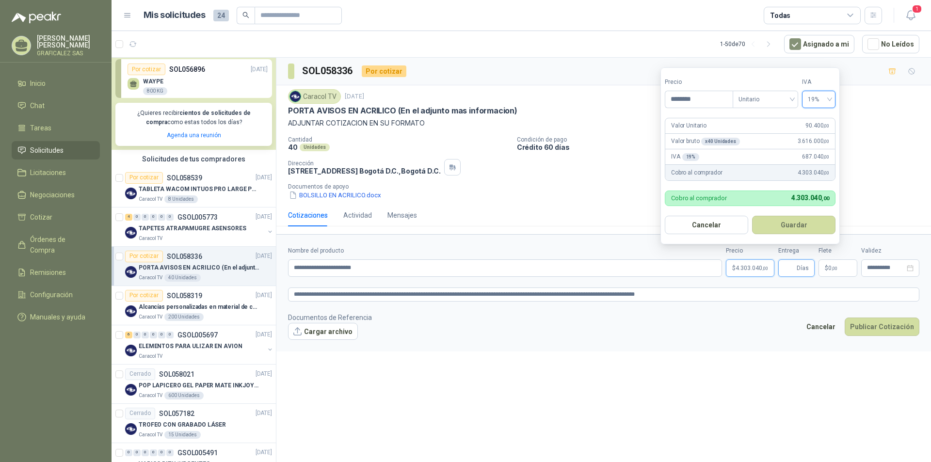
click at [787, 265] on input "Entrega" at bounding box center [789, 268] width 11 height 16
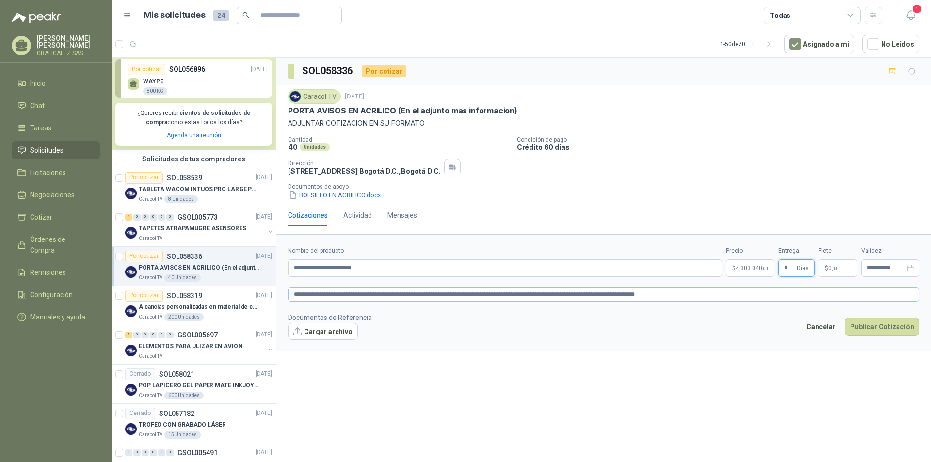
type input "*"
type textarea "**********"
click at [627, 340] on footer "Documentos de Referencia Cargar archivo Cancelar Publicar Cotización" at bounding box center [604, 326] width 632 height 28
click at [325, 332] on button "Cargar archivo" at bounding box center [323, 331] width 70 height 17
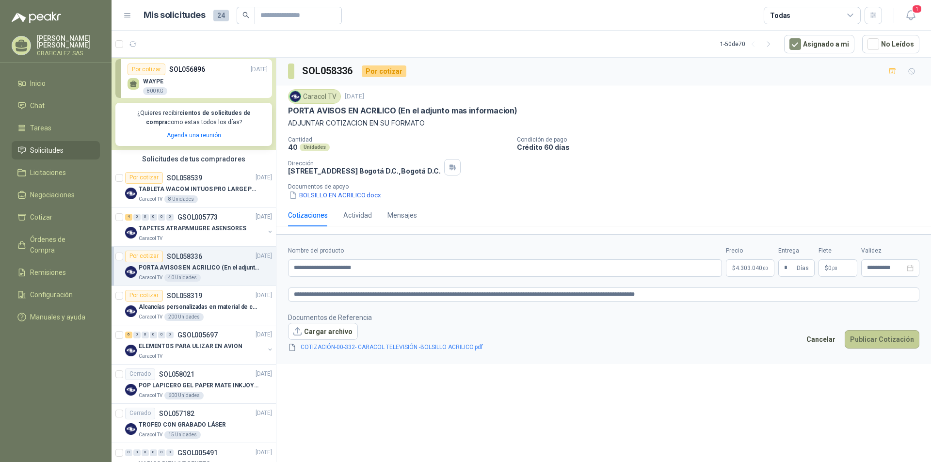
click at [876, 337] on button "Publicar Cotización" at bounding box center [882, 339] width 75 height 18
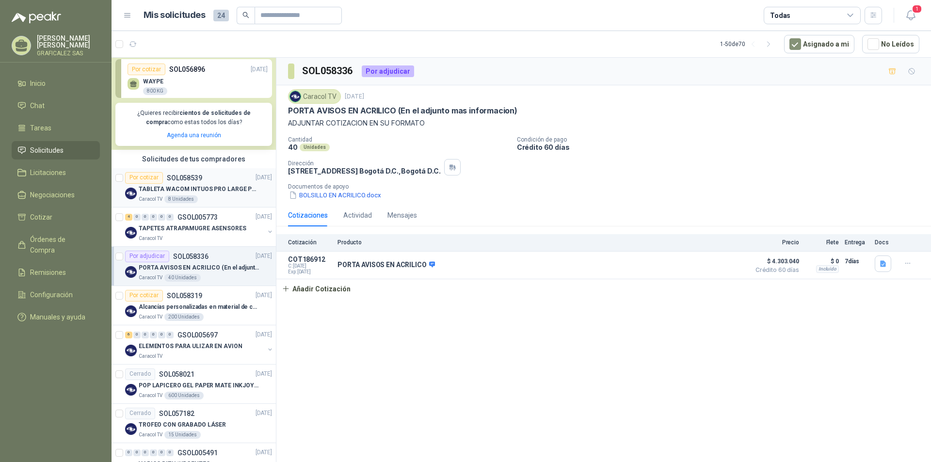
click at [227, 200] on div "Caracol TV 8 Unidades" at bounding box center [205, 200] width 133 height 8
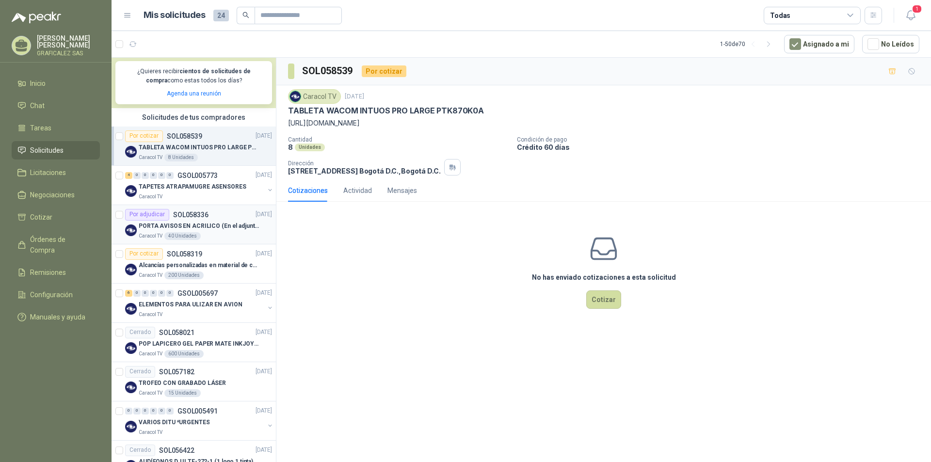
scroll to position [243, 0]
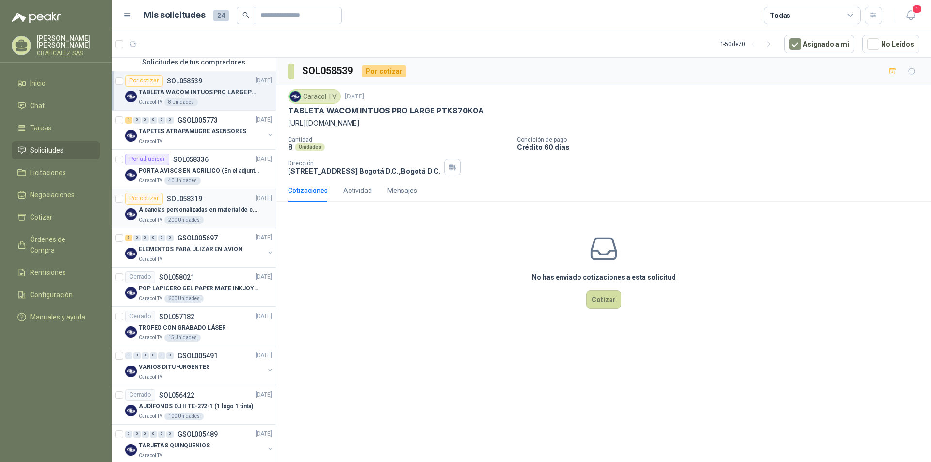
click at [234, 223] on div "Caracol TV 200 Unidades" at bounding box center [205, 220] width 133 height 8
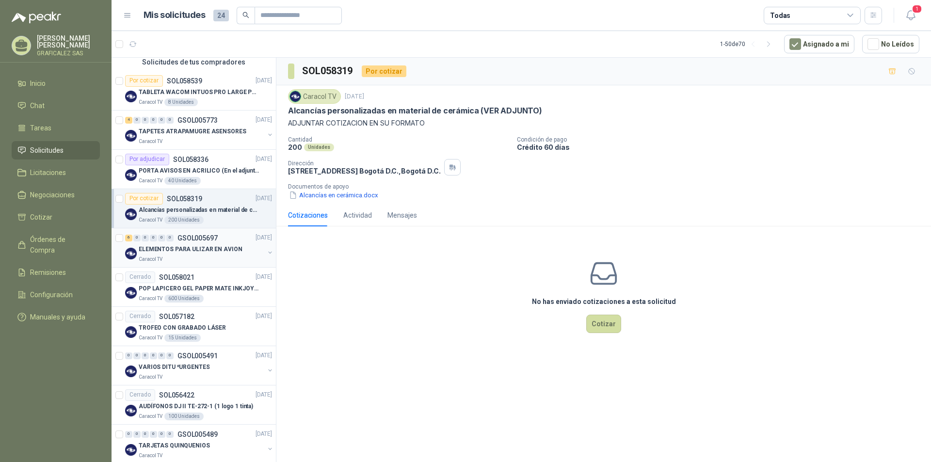
click at [223, 256] on div "Caracol TV" at bounding box center [202, 260] width 126 height 8
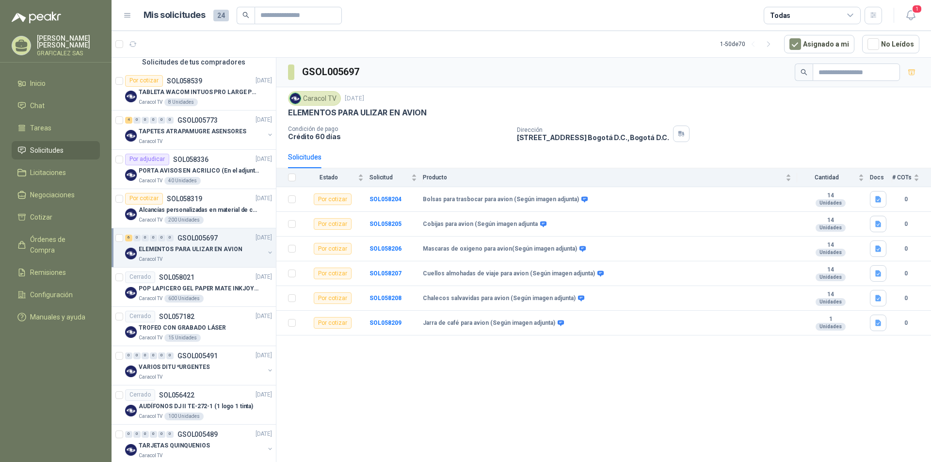
click at [924, 13] on header "Mis solicitudes 24 Todas 1" at bounding box center [522, 15] width 820 height 31
click at [914, 14] on span "1" at bounding box center [917, 8] width 11 height 9
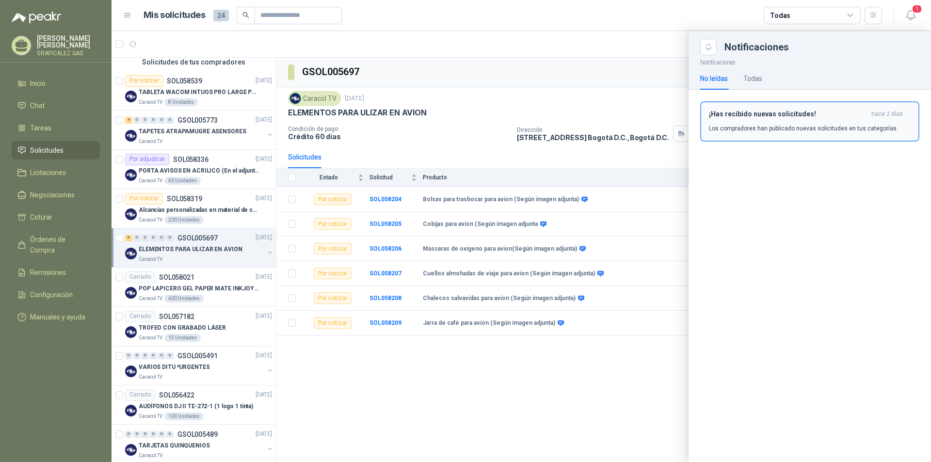
click at [764, 130] on p "Los compradores han publicado nuevas solicitudes en tus categorías." at bounding box center [803, 128] width 189 height 9
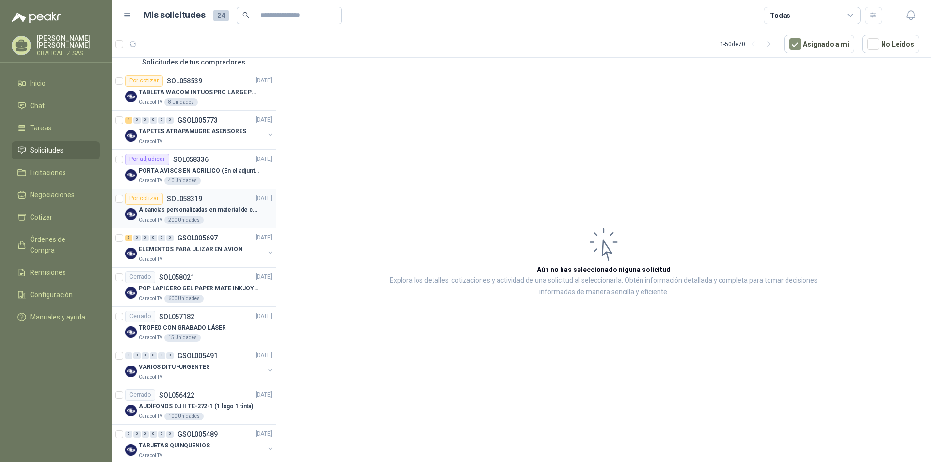
click at [230, 221] on div "Caracol TV 200 Unidades" at bounding box center [205, 220] width 133 height 8
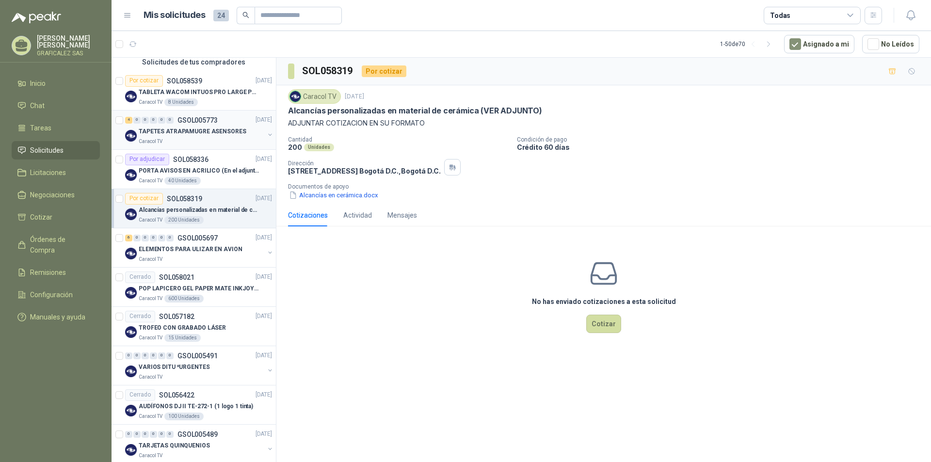
click at [225, 139] on div "Caracol TV" at bounding box center [202, 142] width 126 height 8
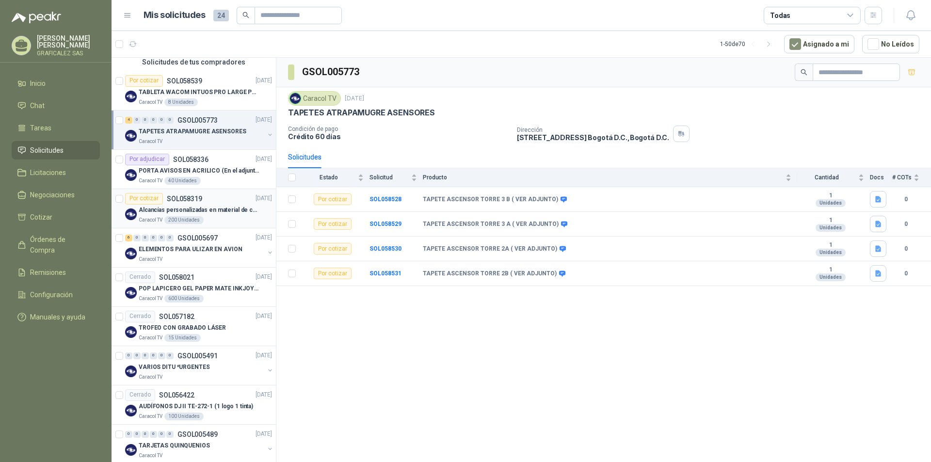
click at [236, 225] on article "Por cotizar SOL058319 [DATE] Alcancías personalizadas en material de cerámica (…" at bounding box center [194, 208] width 164 height 39
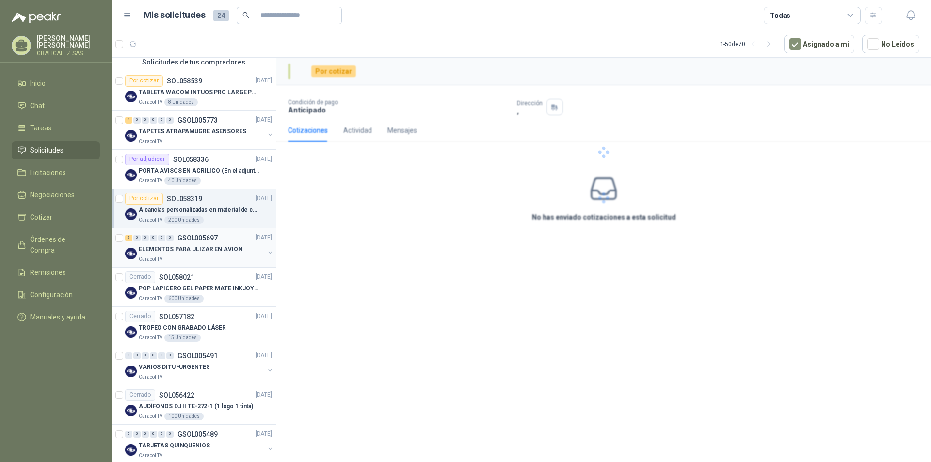
click at [228, 261] on div "Caracol TV" at bounding box center [202, 260] width 126 height 8
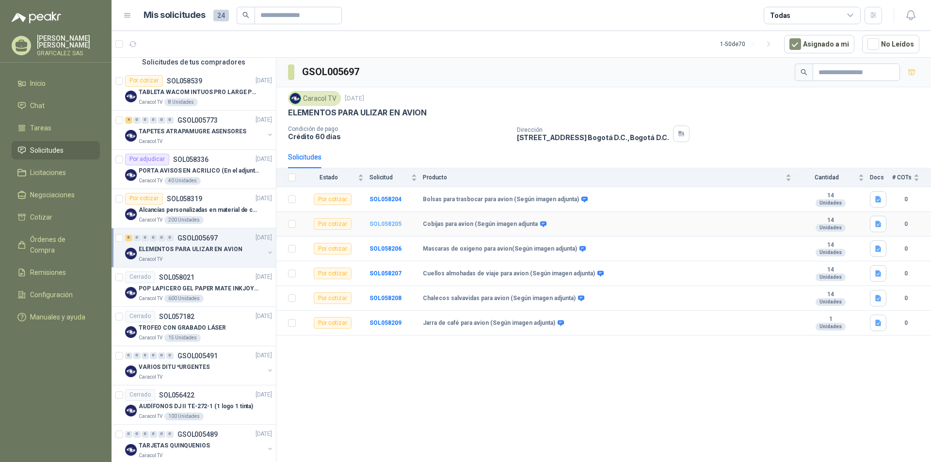
click at [386, 222] on b "SOL058205" at bounding box center [386, 224] width 32 height 7
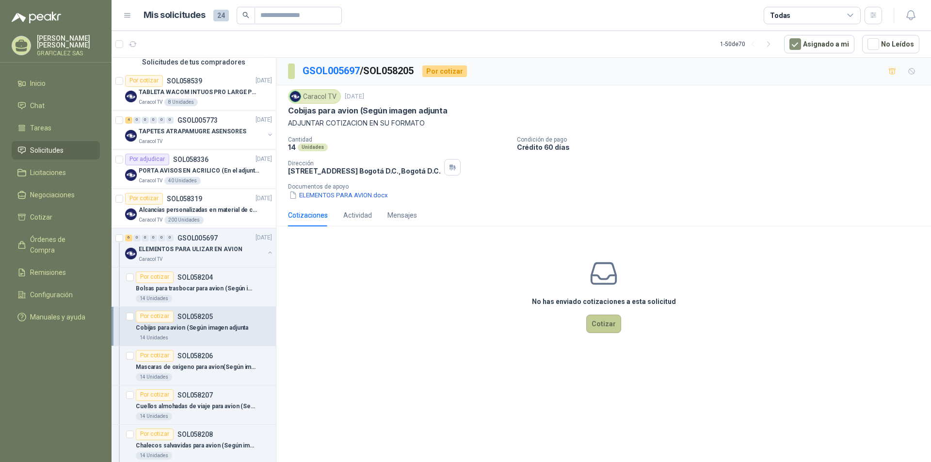
click at [604, 325] on button "Cotizar" at bounding box center [604, 324] width 35 height 18
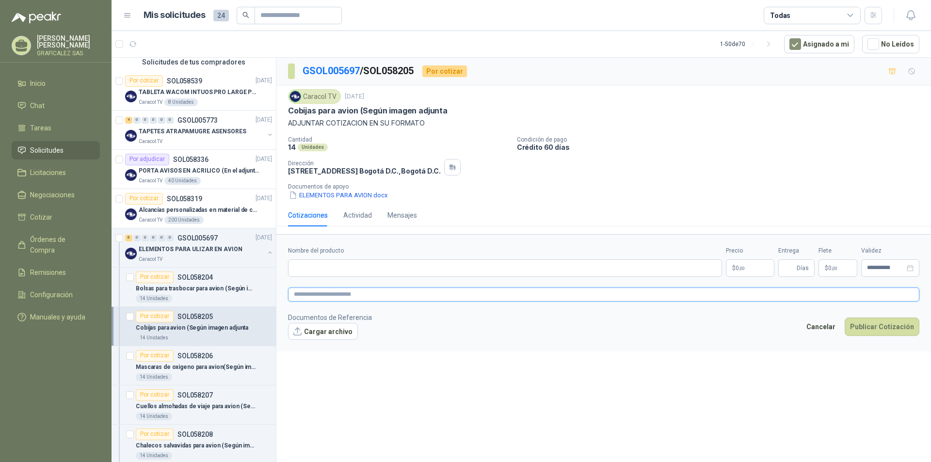
click at [307, 290] on textarea at bounding box center [604, 295] width 632 height 14
paste textarea "**********"
type textarea "**********"
drag, startPoint x: 289, startPoint y: 108, endPoint x: 357, endPoint y: 111, distance: 68.5
click at [357, 111] on p "Cobijas para avion (Según imagen adjunta" at bounding box center [368, 111] width 160 height 10
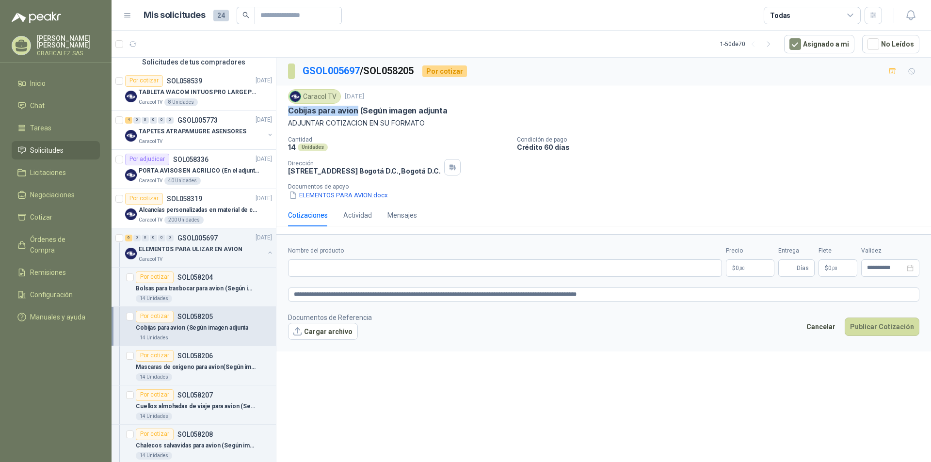
copy p "Cobijas para avion"
click at [303, 272] on input "Nombre del producto" at bounding box center [505, 268] width 434 height 17
paste input "**********"
type input "**********"
click at [482, 335] on footer "Documentos de Referencia Cargar archivo Cancelar Publicar Cotización" at bounding box center [604, 326] width 632 height 28
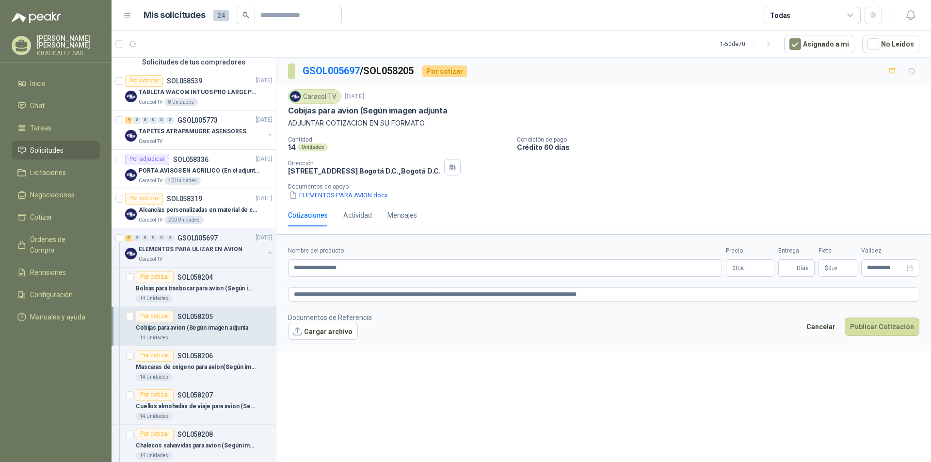
click at [735, 272] on p "$ 0 ,00" at bounding box center [750, 268] width 49 height 17
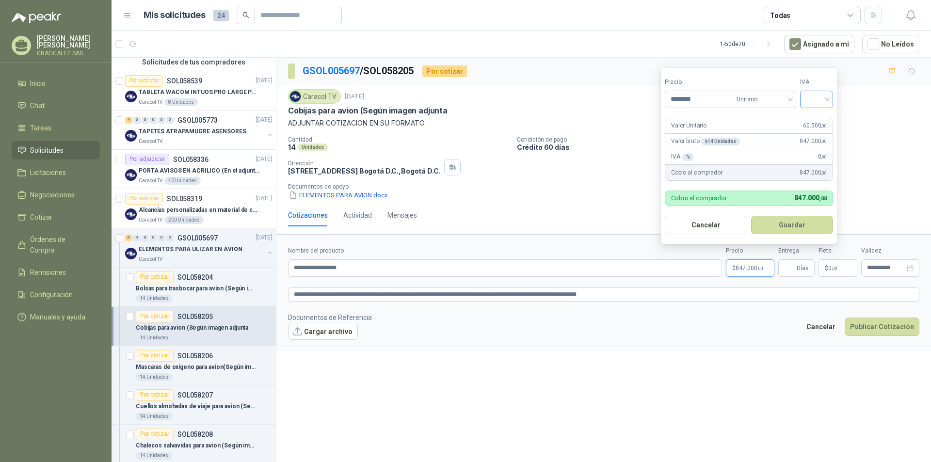
click at [830, 98] on div at bounding box center [816, 99] width 33 height 17
type input "********"
click at [817, 116] on div "19%" at bounding box center [819, 119] width 18 height 11
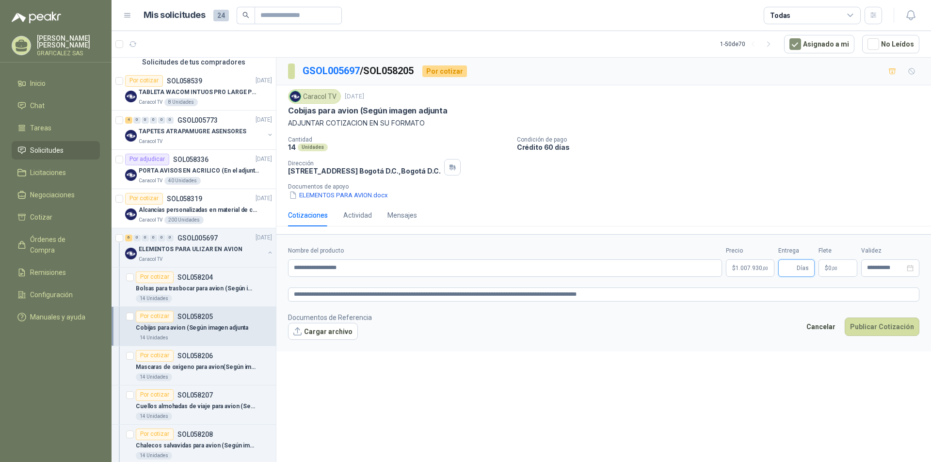
click at [788, 269] on input "Entrega" at bounding box center [789, 268] width 11 height 16
type input "*"
click at [316, 330] on button "Cargar archivo" at bounding box center [323, 331] width 70 height 17
click at [318, 330] on button "Cargar archivo" at bounding box center [323, 331] width 70 height 17
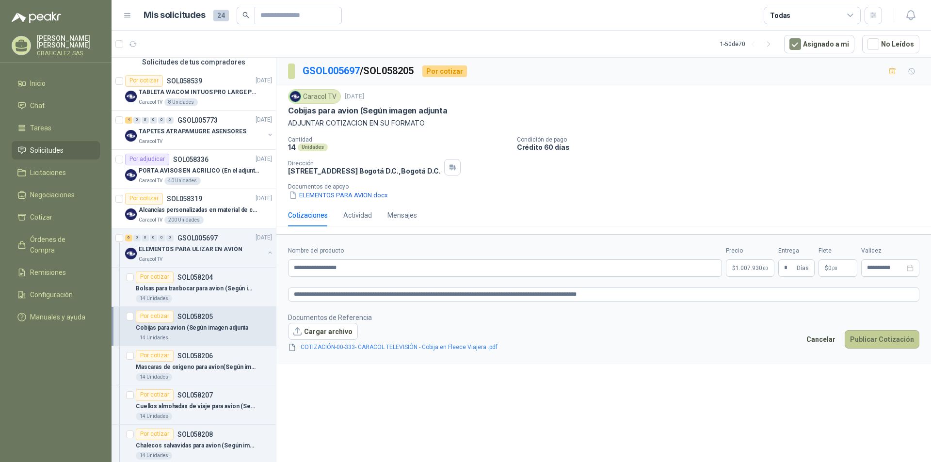
click at [865, 340] on button "Publicar Cotización" at bounding box center [882, 339] width 75 height 18
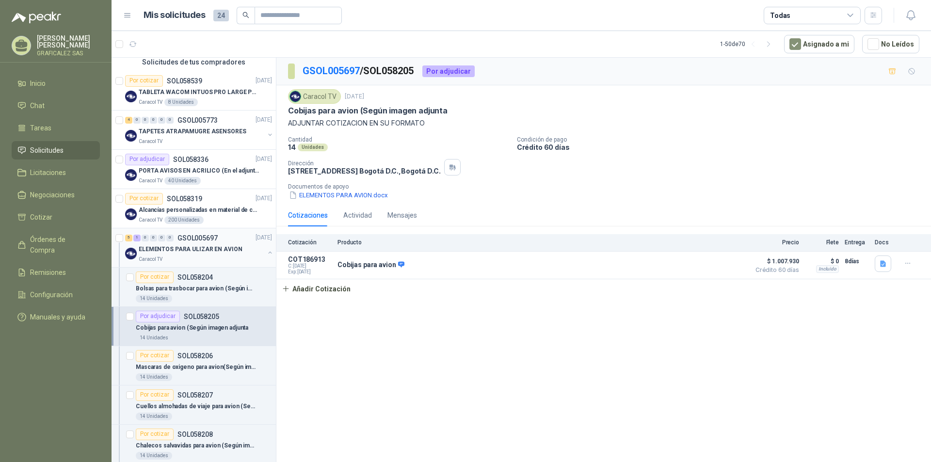
click at [234, 260] on div "Caracol TV" at bounding box center [202, 260] width 126 height 8
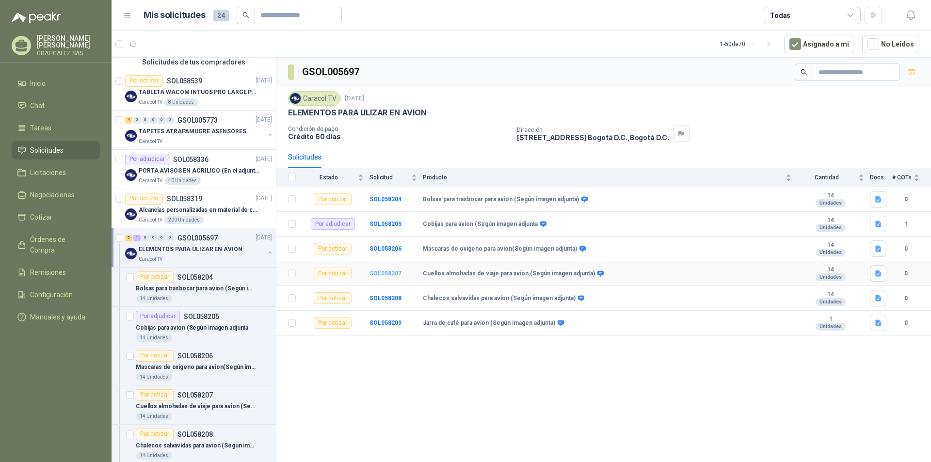
click at [391, 275] on b "SOL058207" at bounding box center [386, 273] width 32 height 7
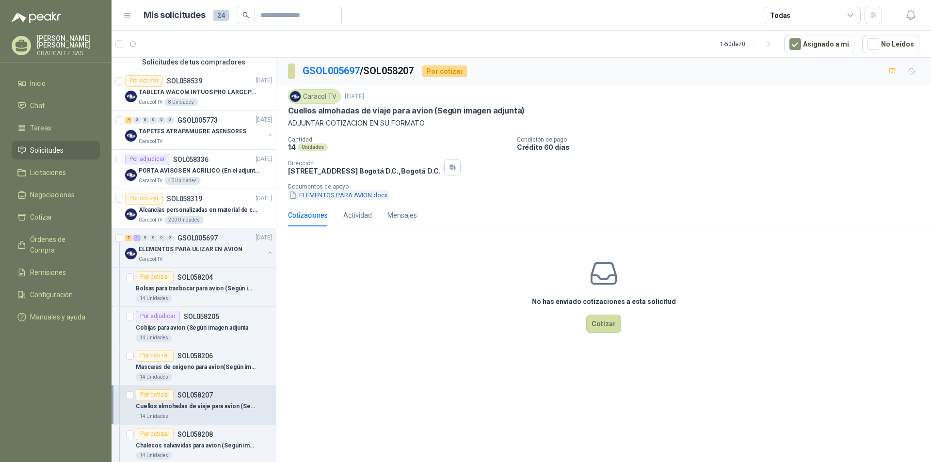
click at [341, 196] on button "ELEMENTOS PARA AVION.docx" at bounding box center [338, 195] width 101 height 10
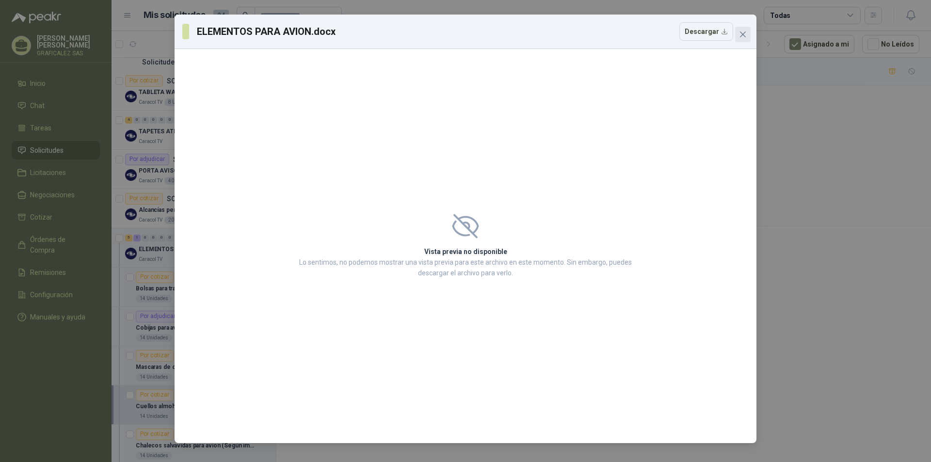
click at [746, 35] on icon "close" at bounding box center [743, 35] width 8 height 8
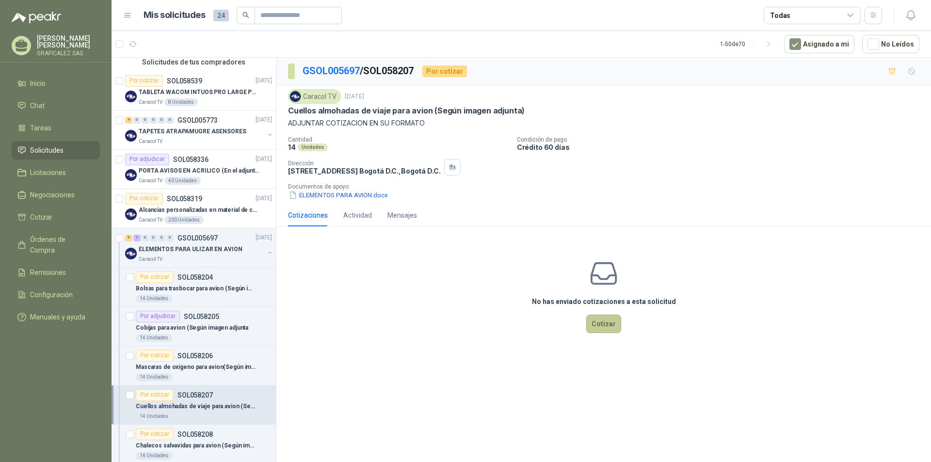
click at [615, 325] on button "Cotizar" at bounding box center [604, 324] width 35 height 18
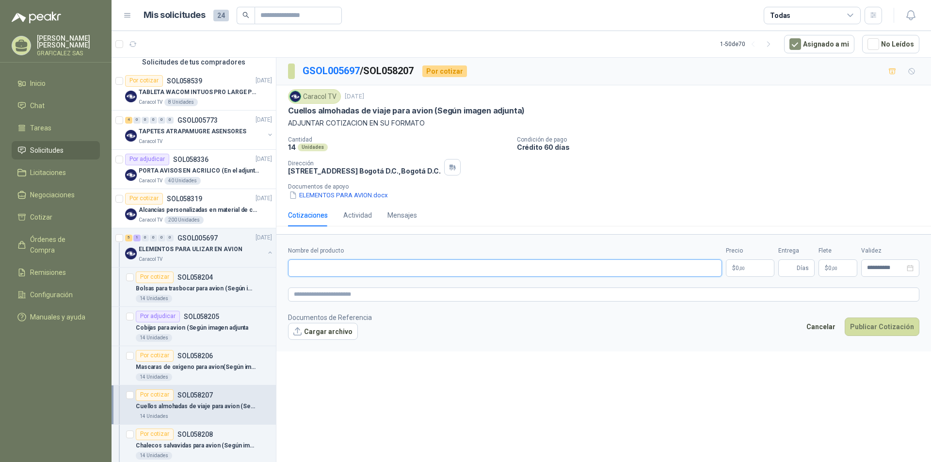
click at [308, 265] on input "Nombre del producto" at bounding box center [505, 268] width 434 height 17
drag, startPoint x: 288, startPoint y: 108, endPoint x: 430, endPoint y: 108, distance: 142.1
click at [430, 108] on p "Cuellos almohadas de viaje para avion (Según imagen adjunta)" at bounding box center [406, 111] width 237 height 10
copy p "Cuellos almohadas de viaje para avion"
click at [310, 265] on input "Nombre del producto" at bounding box center [505, 268] width 434 height 17
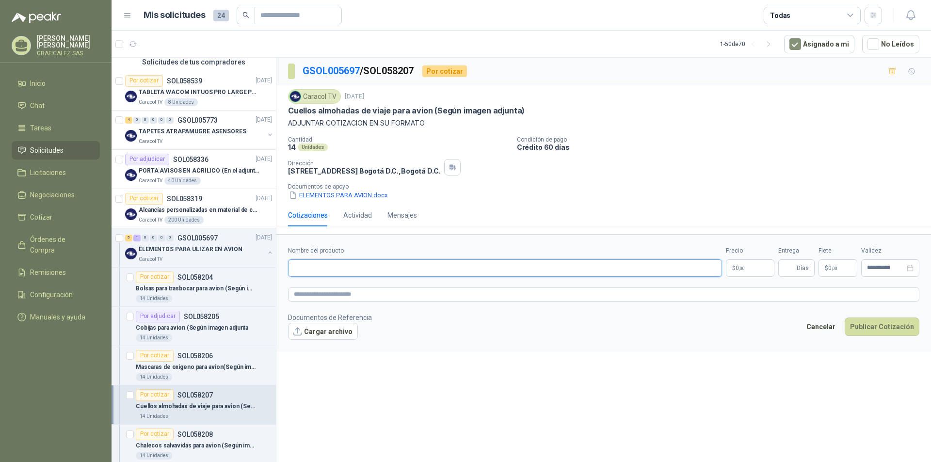
paste input "**********"
type input "**********"
click at [358, 292] on textarea at bounding box center [604, 295] width 632 height 14
click at [756, 268] on p "$ 0 ,00" at bounding box center [750, 268] width 49 height 17
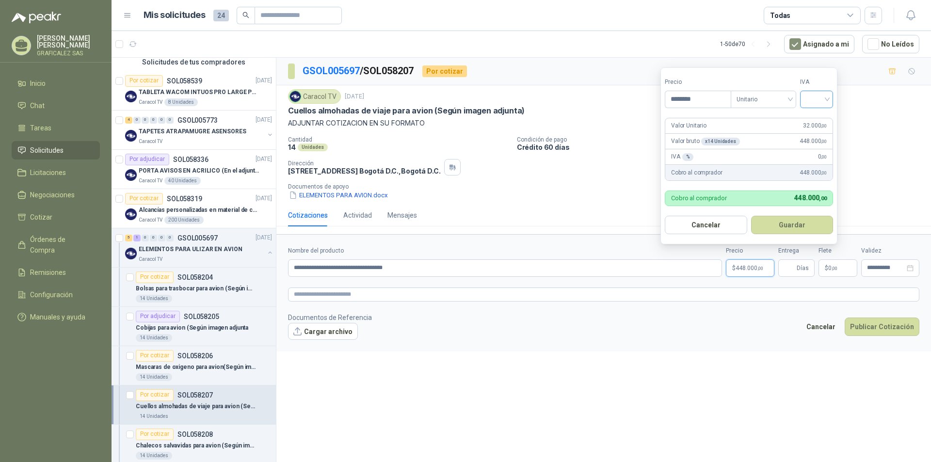
type input "********"
click at [828, 98] on input "search" at bounding box center [816, 98] width 21 height 15
click at [813, 122] on div "19%" at bounding box center [819, 119] width 18 height 11
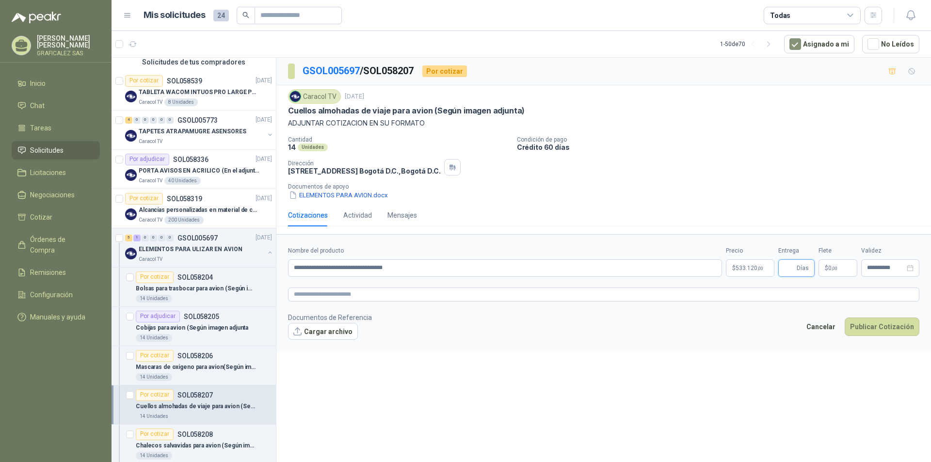
click at [790, 270] on input "Entrega" at bounding box center [789, 268] width 11 height 16
type input "*"
click at [340, 297] on textarea at bounding box center [604, 295] width 632 height 14
click at [310, 294] on textarea at bounding box center [604, 295] width 632 height 14
paste textarea "**********"
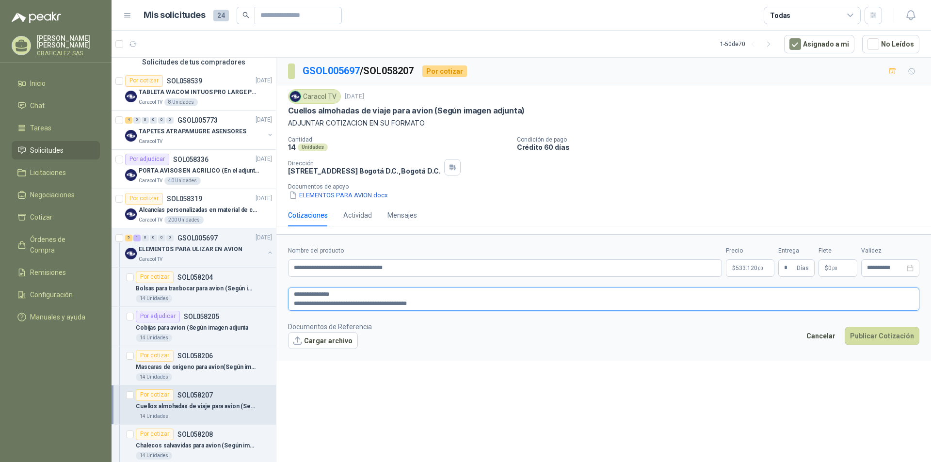
type textarea "**********"
click at [337, 295] on textarea "**********" at bounding box center [604, 299] width 632 height 23
type textarea "**********"
click at [338, 336] on button "Cargar archivo" at bounding box center [323, 340] width 70 height 17
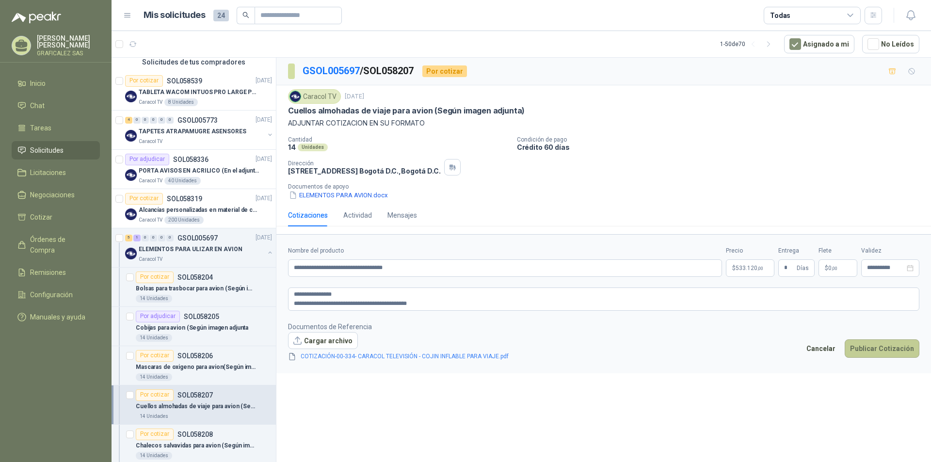
click at [875, 347] on button "Publicar Cotización" at bounding box center [882, 349] width 75 height 18
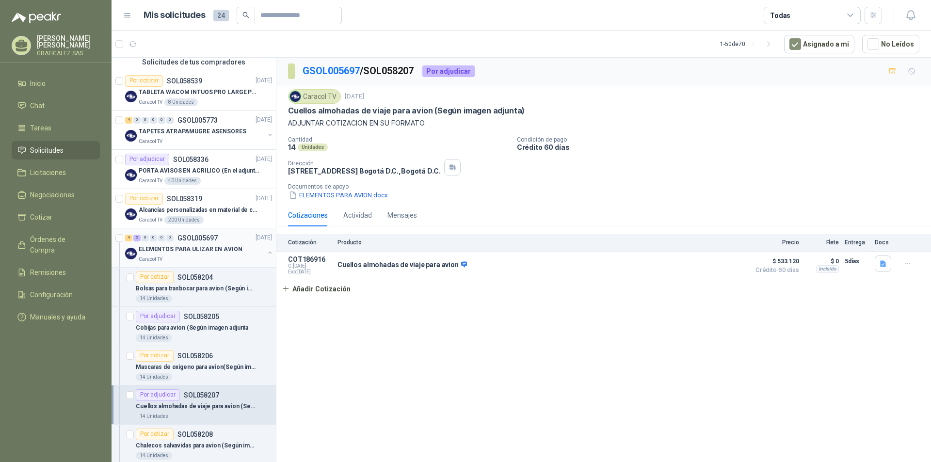
click at [238, 261] on div "Caracol TV" at bounding box center [202, 260] width 126 height 8
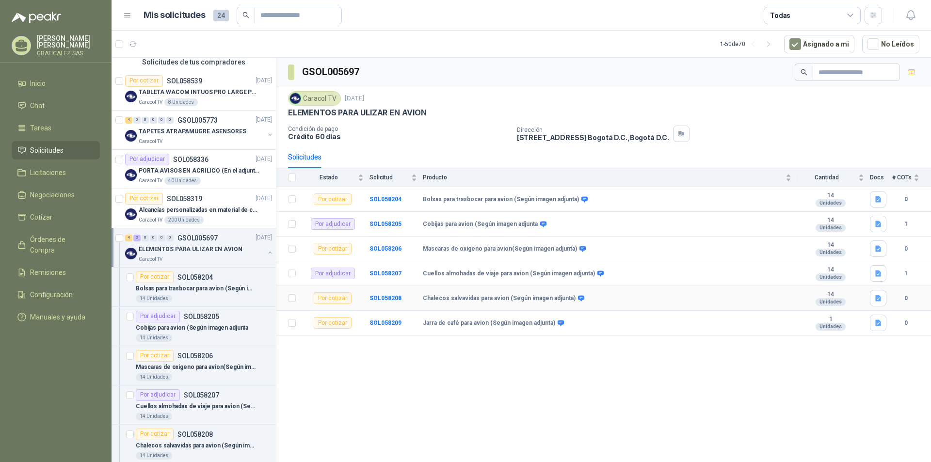
click at [389, 294] on td "SOL058208" at bounding box center [396, 298] width 53 height 25
click at [387, 298] on b "SOL058208" at bounding box center [386, 298] width 32 height 7
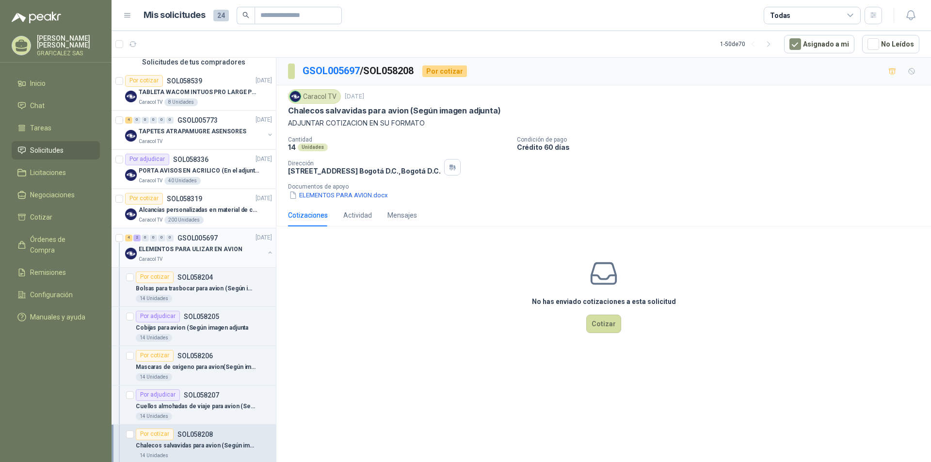
click at [228, 260] on div "Caracol TV" at bounding box center [202, 260] width 126 height 8
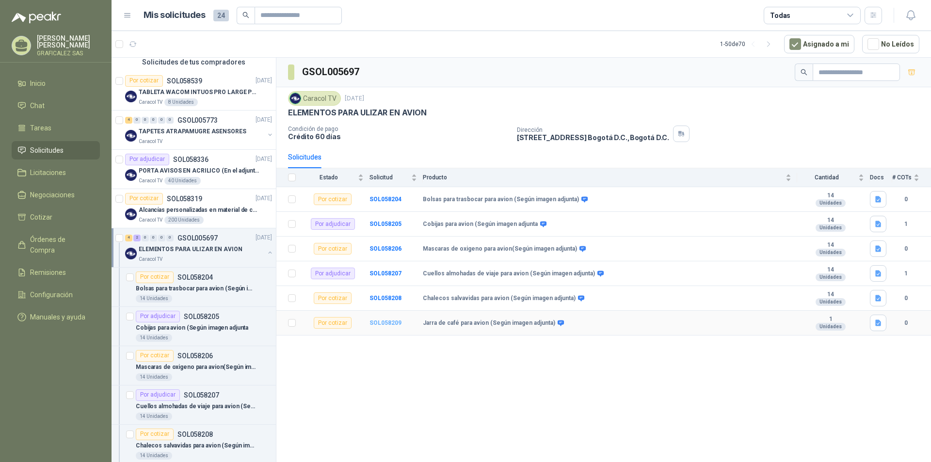
click at [394, 324] on b "SOL058209" at bounding box center [386, 323] width 32 height 7
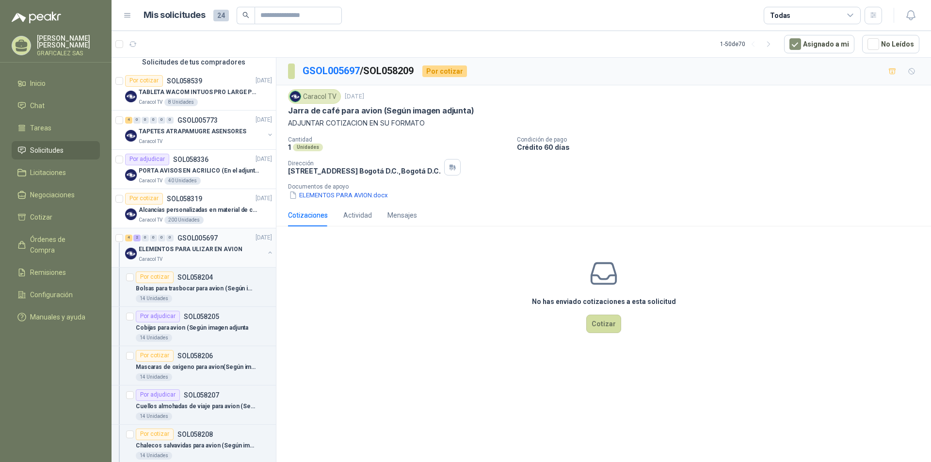
click at [254, 260] on div "Caracol TV" at bounding box center [202, 260] width 126 height 8
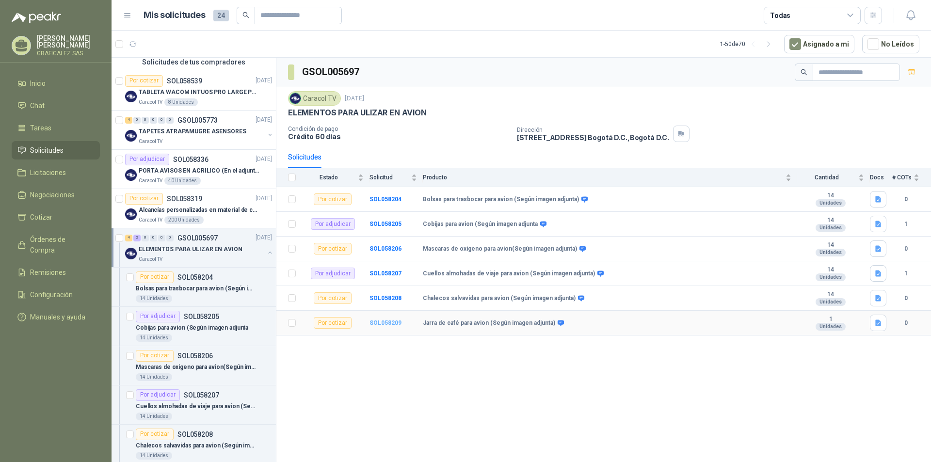
click at [383, 324] on b "SOL058209" at bounding box center [386, 323] width 32 height 7
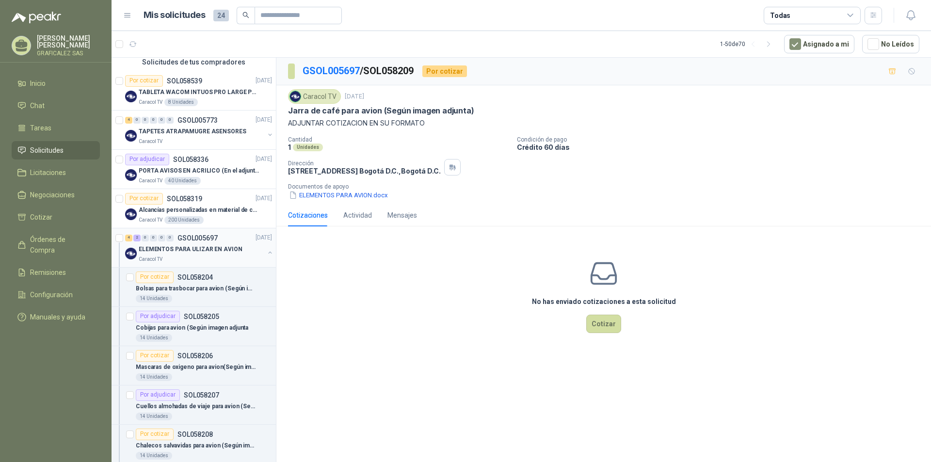
click at [230, 257] on div "Caracol TV" at bounding box center [202, 260] width 126 height 8
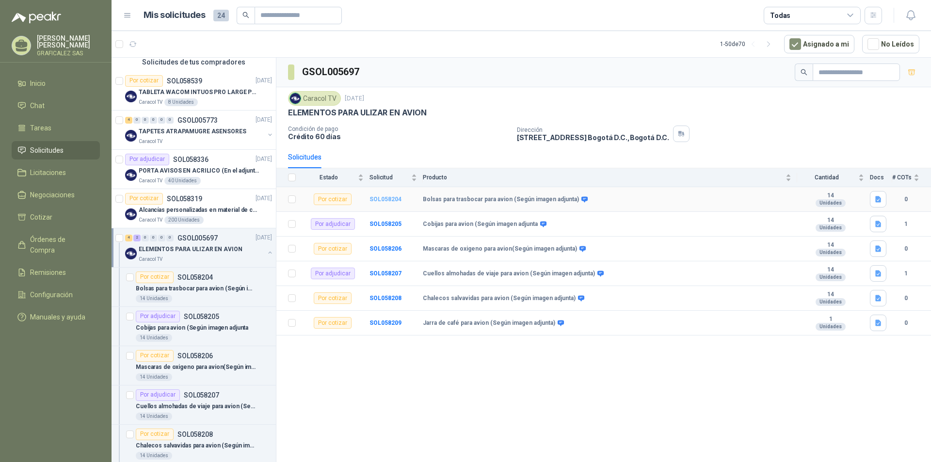
click at [389, 197] on b "SOL058204" at bounding box center [386, 199] width 32 height 7
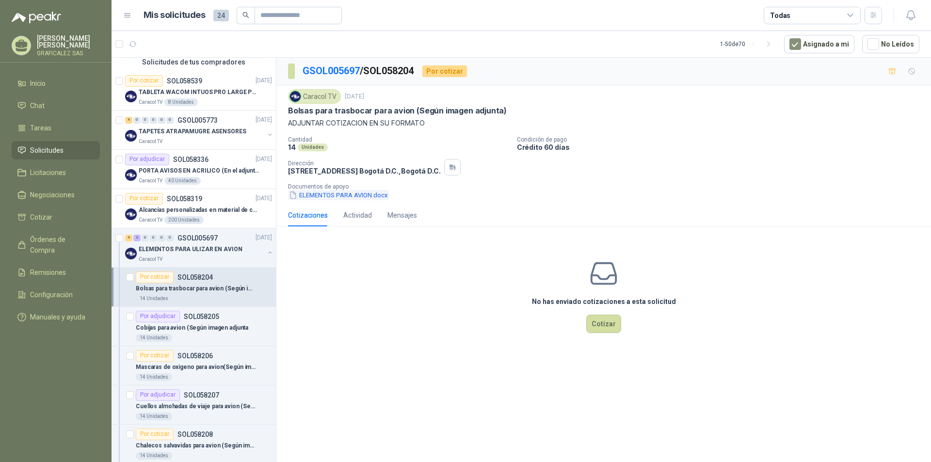
click at [338, 198] on button "ELEMENTOS PARA AVION.docx" at bounding box center [338, 195] width 101 height 10
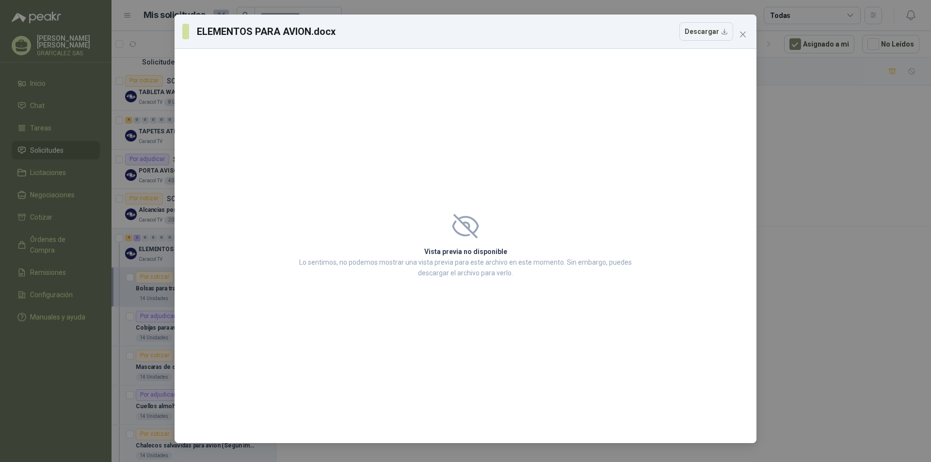
drag, startPoint x: 705, startPoint y: 28, endPoint x: 694, endPoint y: 89, distance: 62.2
click at [705, 29] on button "Descargar" at bounding box center [707, 31] width 54 height 18
click at [746, 35] on icon "close" at bounding box center [743, 35] width 8 height 8
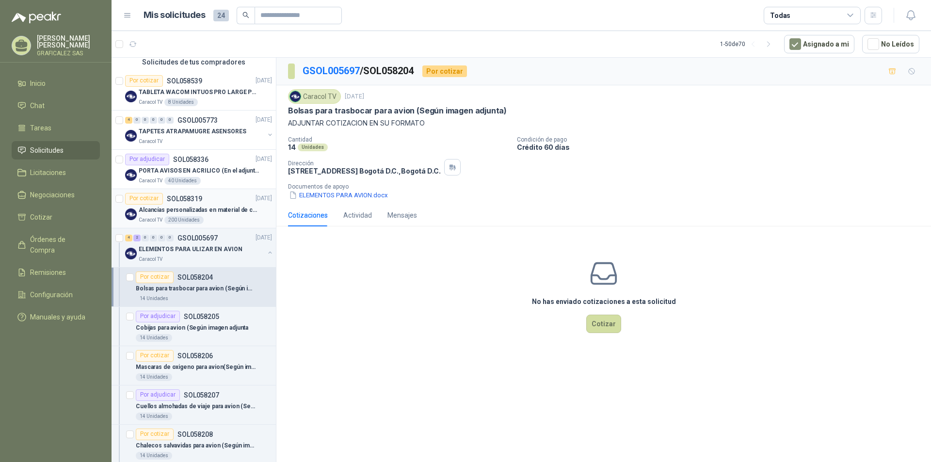
click at [231, 215] on p "Alcancías personalizadas en material de cerámica (VER ADJUNTO)" at bounding box center [199, 210] width 121 height 9
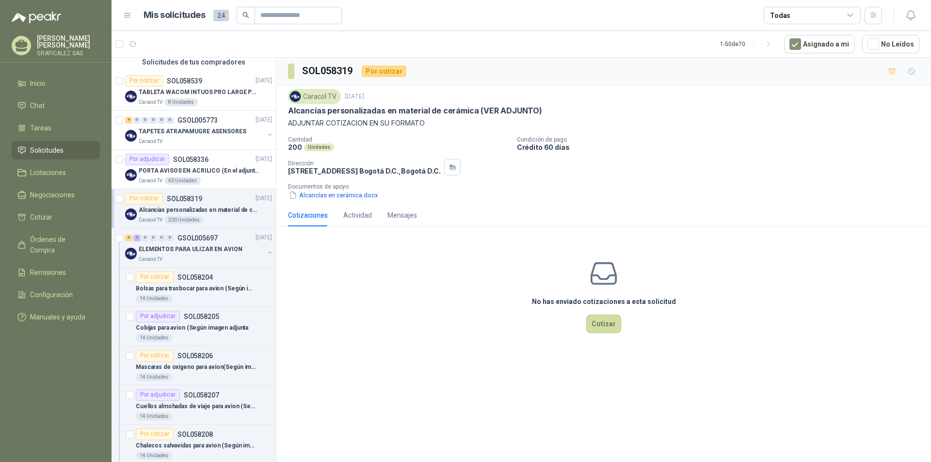
click at [216, 217] on div "Caracol TV 200 Unidades" at bounding box center [205, 220] width 133 height 8
click at [266, 253] on button "button" at bounding box center [270, 253] width 8 height 8
